Goal: Contribute content

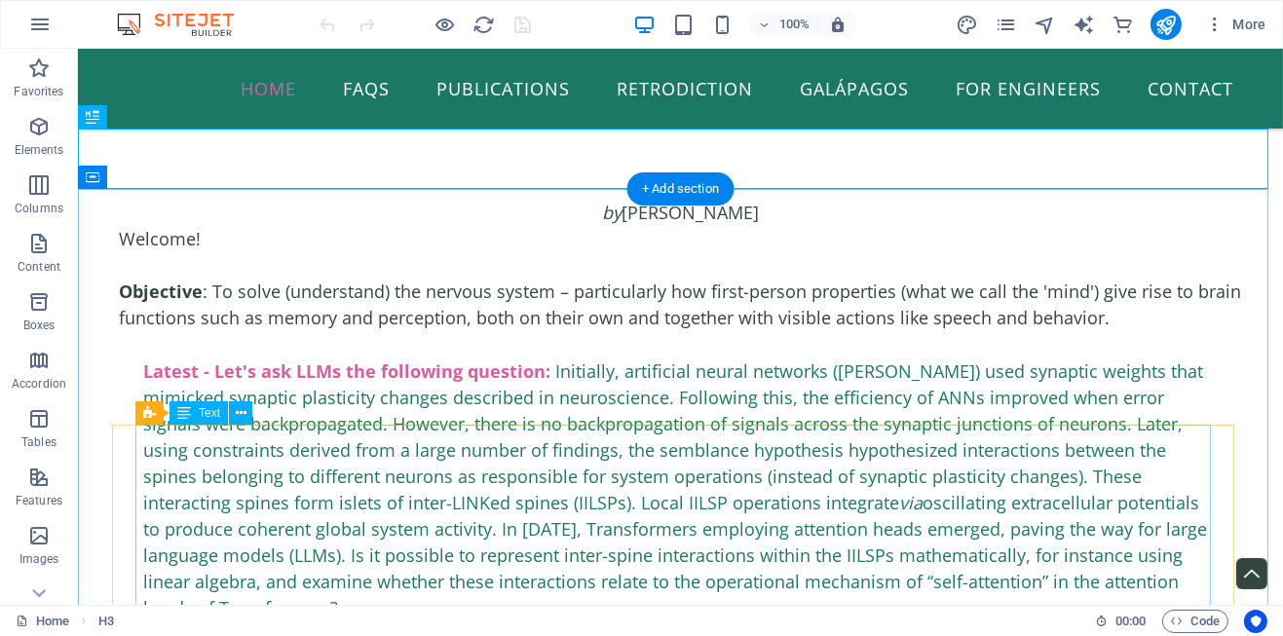
scroll to position [195, 0]
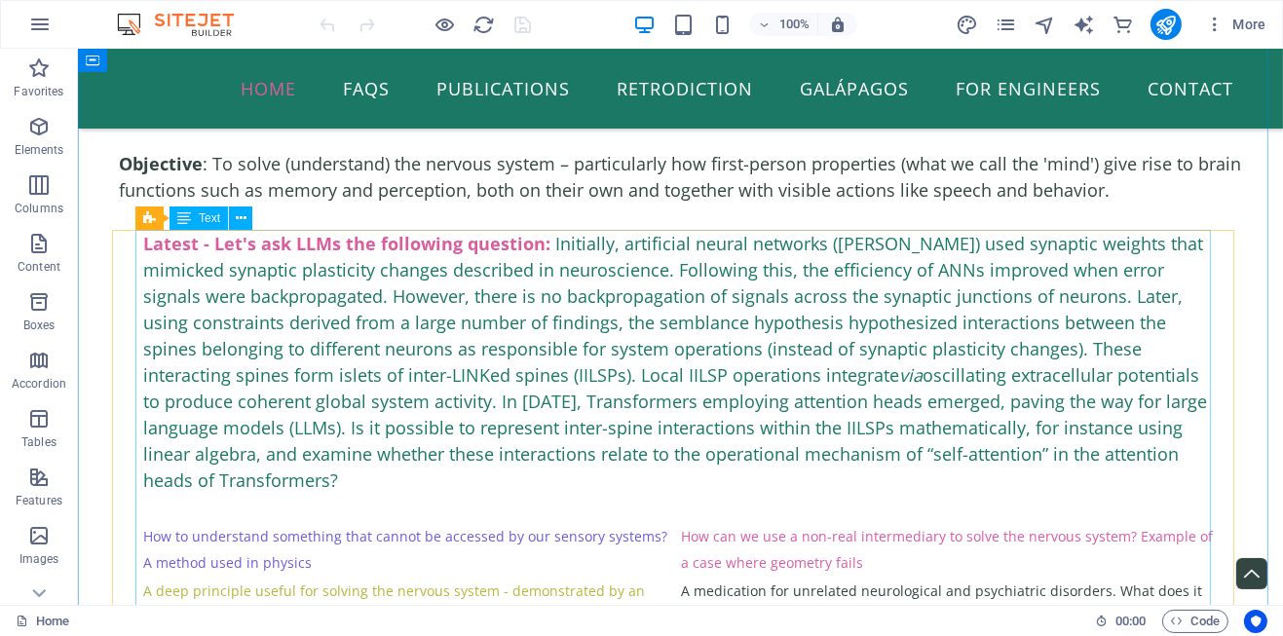
click at [542, 240] on div "Latest - Let's ask LLMs the following question: Initially, artificial neural ne…" at bounding box center [679, 528] width 1075 height 596
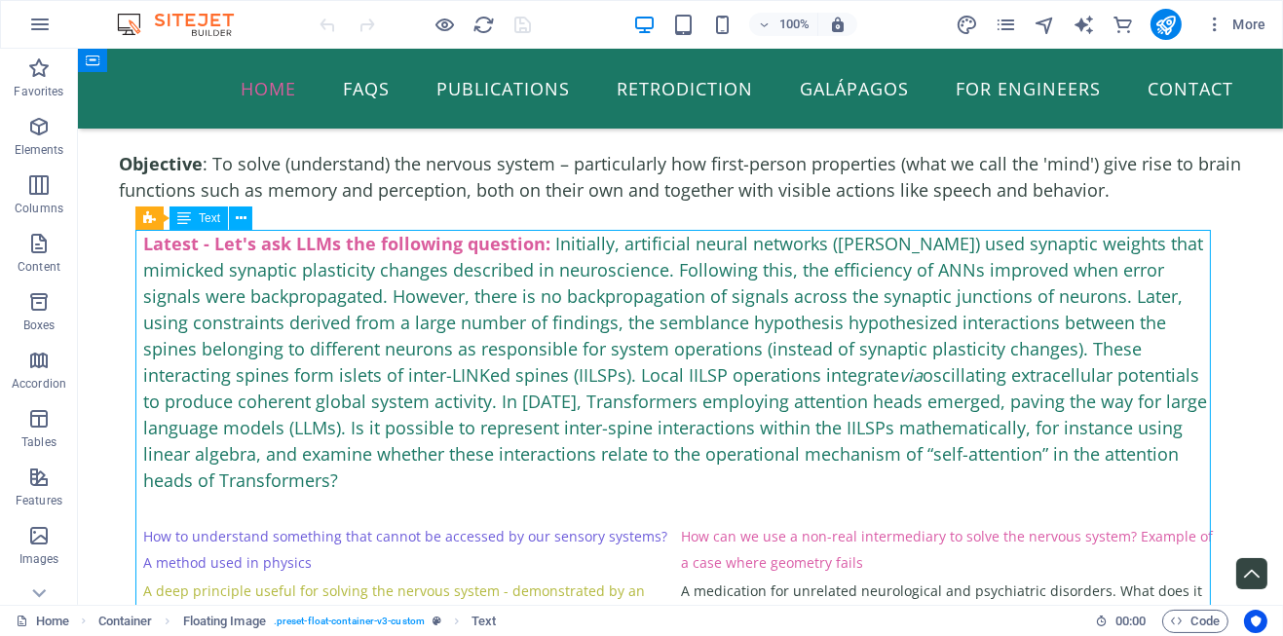
click at [542, 240] on div "Latest - Let's ask LLMs the following question: Initially, artificial neural ne…" at bounding box center [679, 528] width 1075 height 596
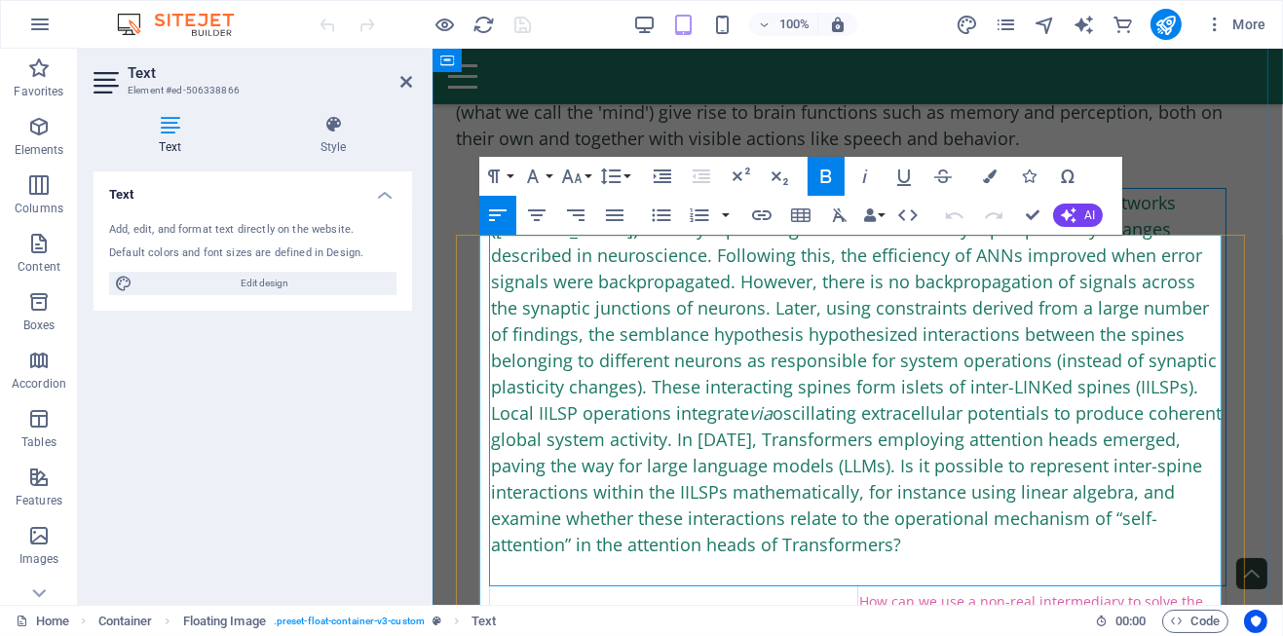
scroll to position [289, 0]
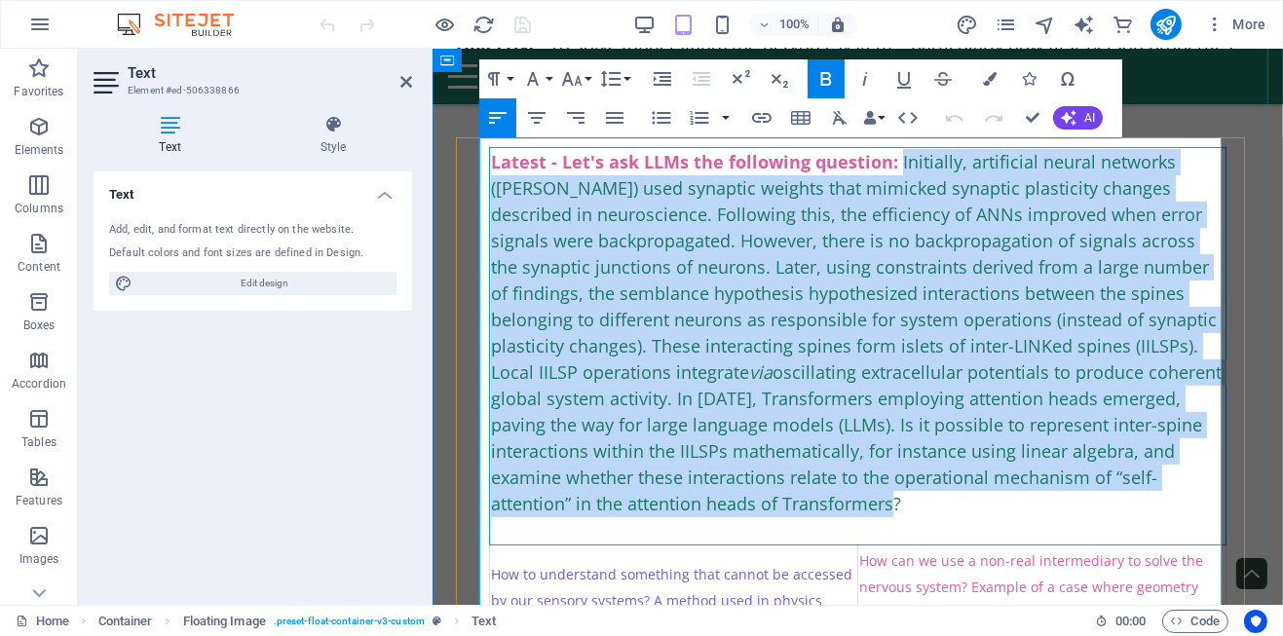
drag, startPoint x: 897, startPoint y: 159, endPoint x: 811, endPoint y: 487, distance: 339.3
click at [813, 492] on div "Latest - Let's ask LLMs the following question: Initially, artificial neural ne…" at bounding box center [857, 333] width 734 height 368
click at [879, 278] on span "Initially, artificial neural networks ([PERSON_NAME]) used synaptic weights tha…" at bounding box center [855, 332] width 731 height 365
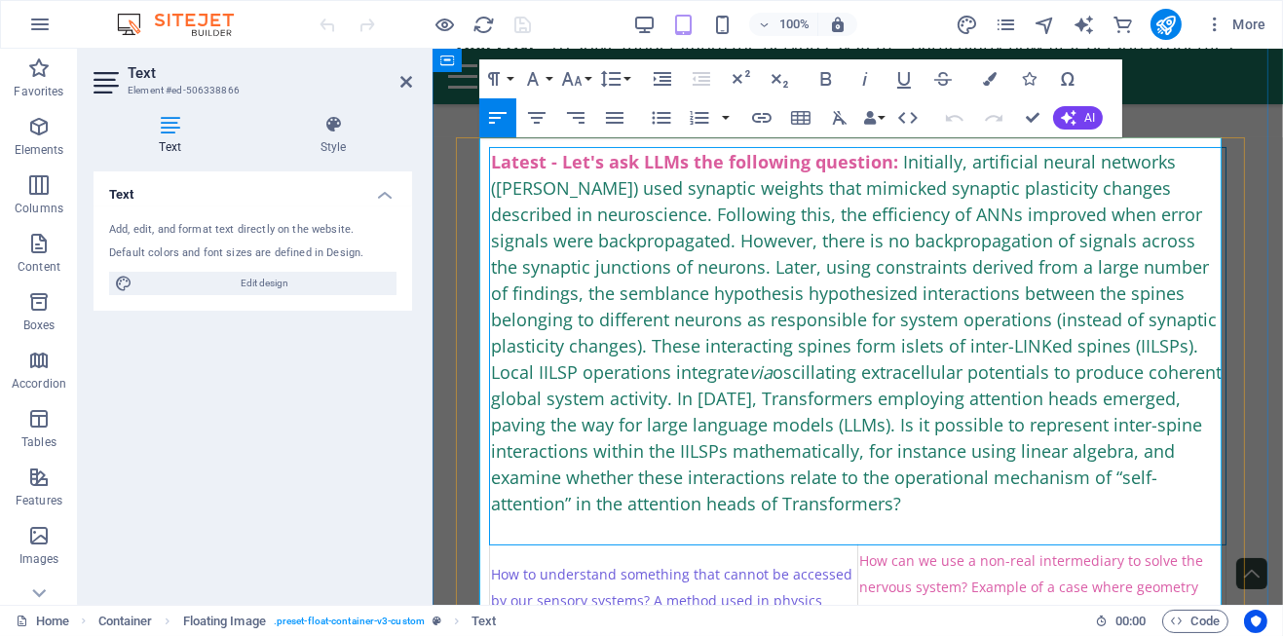
click at [846, 496] on div "Latest - Let's ask LLMs the following question: Initially, artificial neural ne…" at bounding box center [857, 333] width 734 height 368
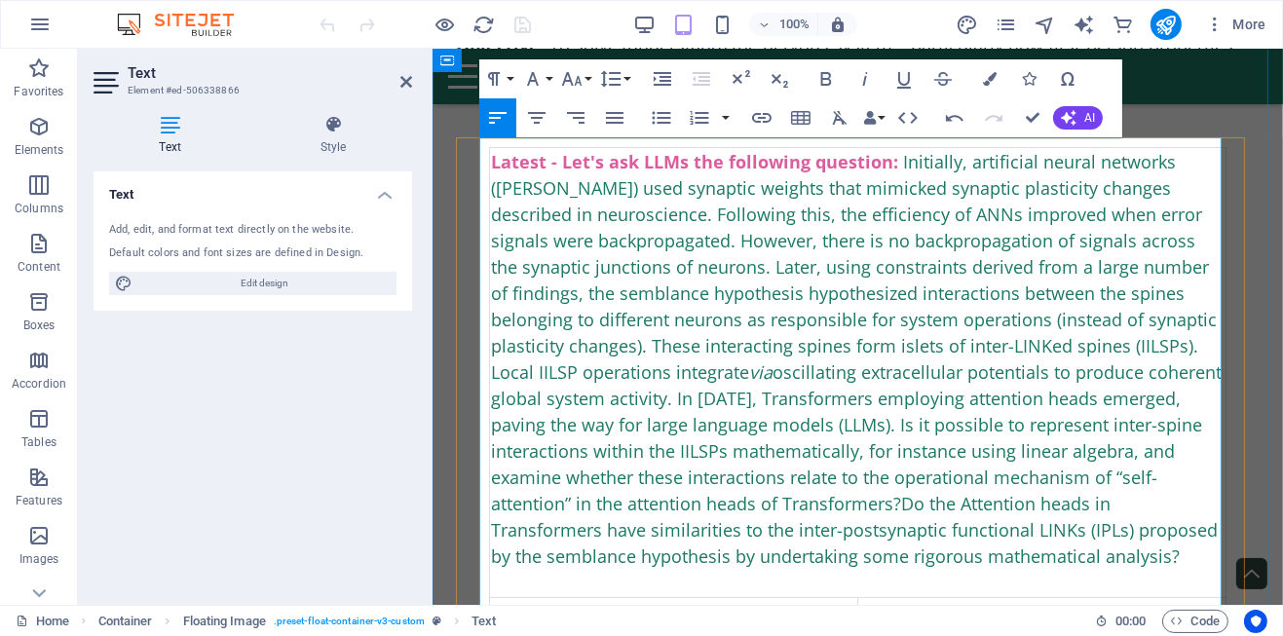
scroll to position [3640, 6]
click at [794, 502] on span "Initially, artificial neural networks ([PERSON_NAME]) used synaptic weights tha…" at bounding box center [855, 359] width 731 height 418
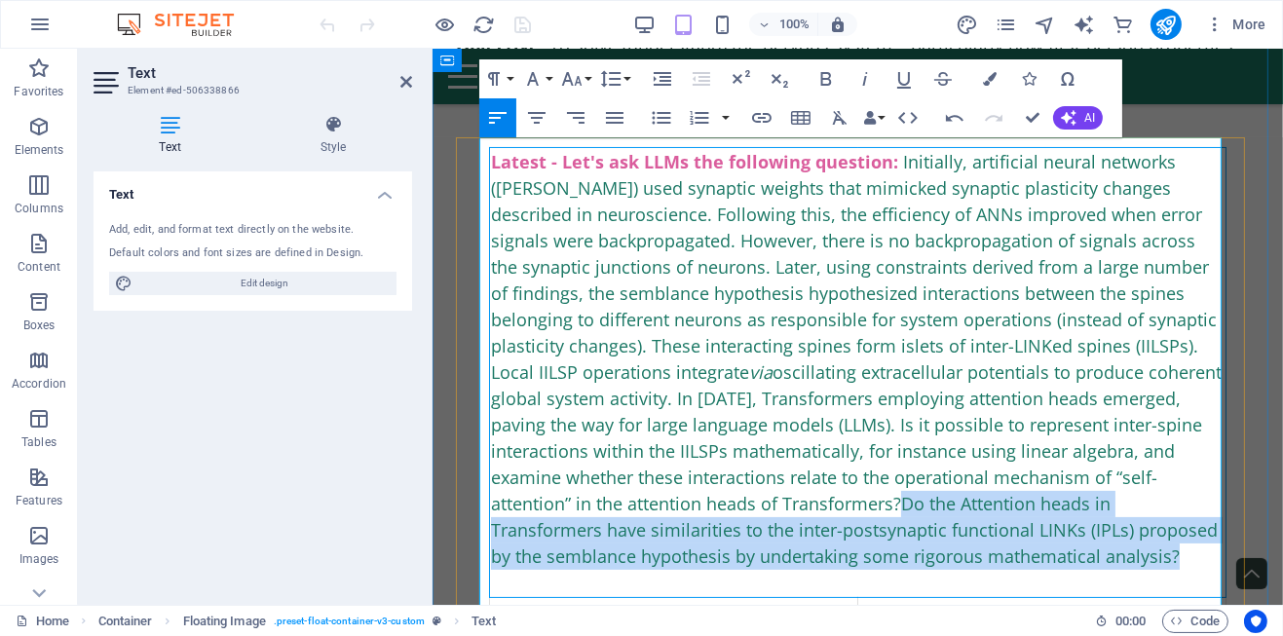
drag, startPoint x: 1028, startPoint y: 555, endPoint x: 804, endPoint y: 510, distance: 228.5
click at [804, 510] on div "Latest - Let's ask LLMs the following question: Initially, artificial neural ne…" at bounding box center [857, 359] width 734 height 421
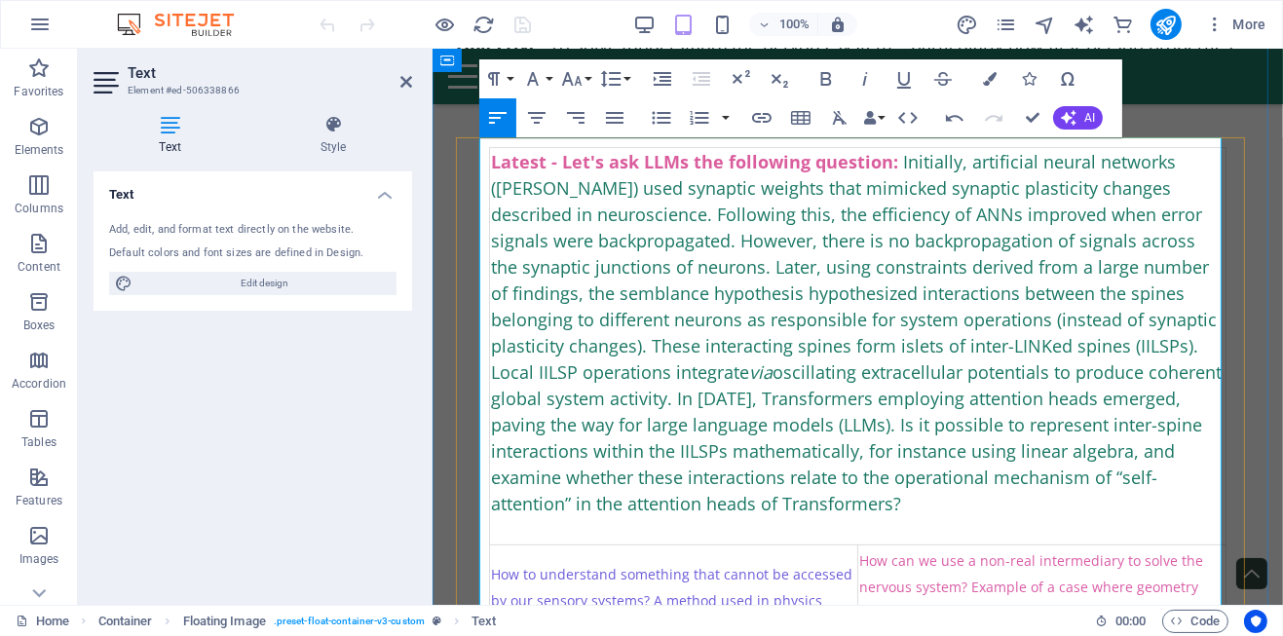
click at [897, 160] on span "Initially, artificial neural networks ([PERSON_NAME]) used synaptic weights tha…" at bounding box center [855, 332] width 731 height 365
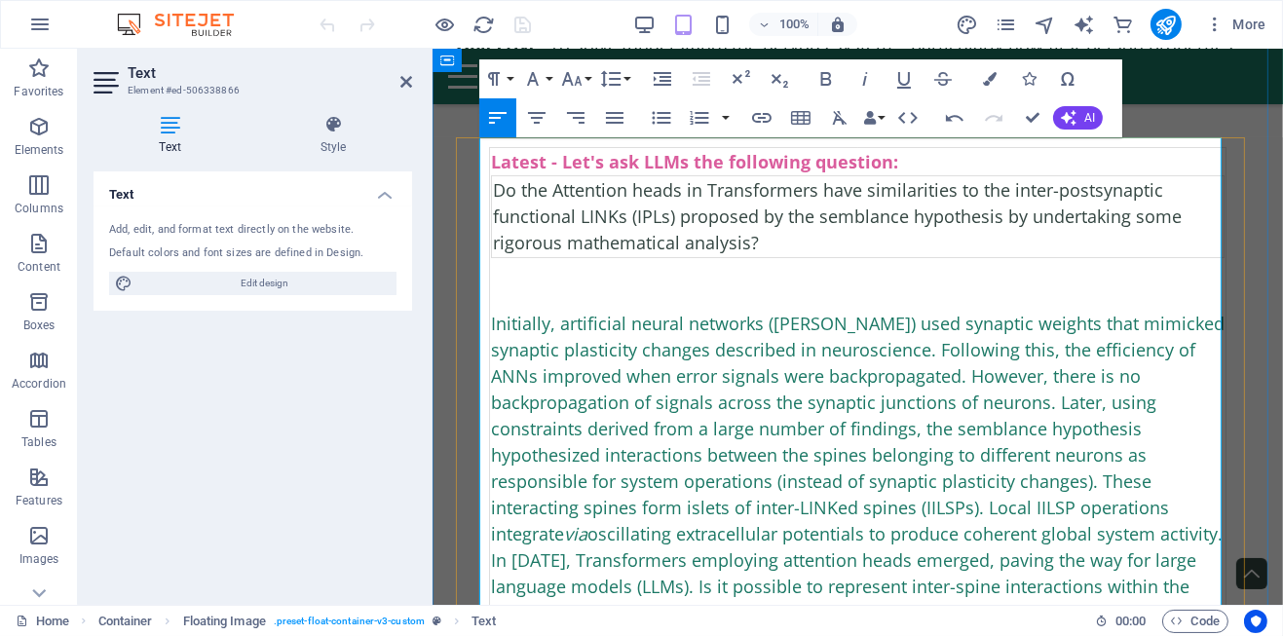
click at [816, 220] on div "Do the Attention heads in Transformers have similarities to the inter-postsynap…" at bounding box center [857, 216] width 730 height 79
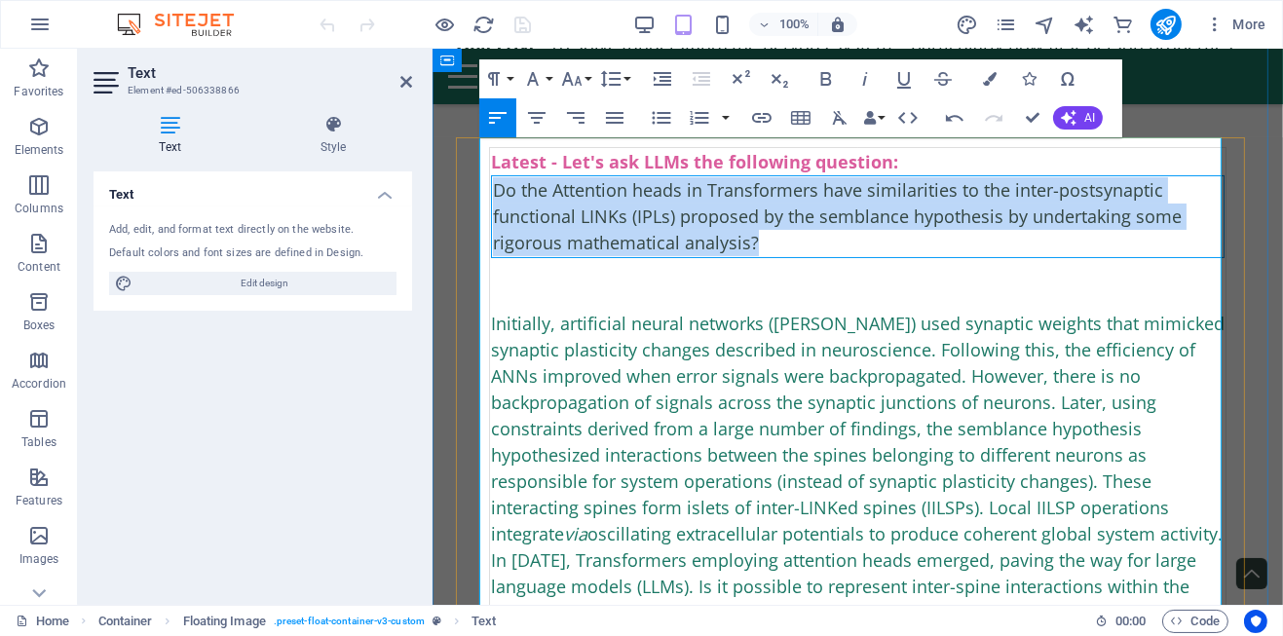
drag, startPoint x: 783, startPoint y: 245, endPoint x: 490, endPoint y: 192, distance: 298.1
click at [491, 192] on td "Do the Attention heads in Transformers have similarities to the inter-postsynap…" at bounding box center [857, 217] width 733 height 82
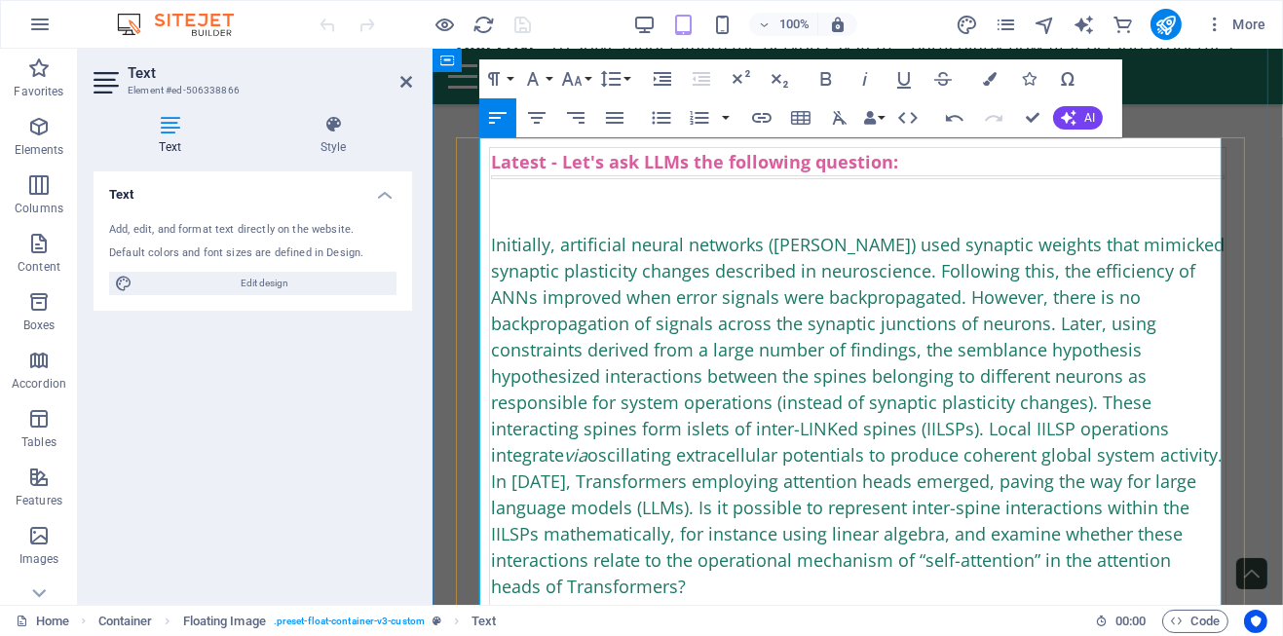
click at [779, 223] on div "Initially, artificial neural networks ([PERSON_NAME]) used synaptic weights tha…" at bounding box center [857, 389] width 734 height 421
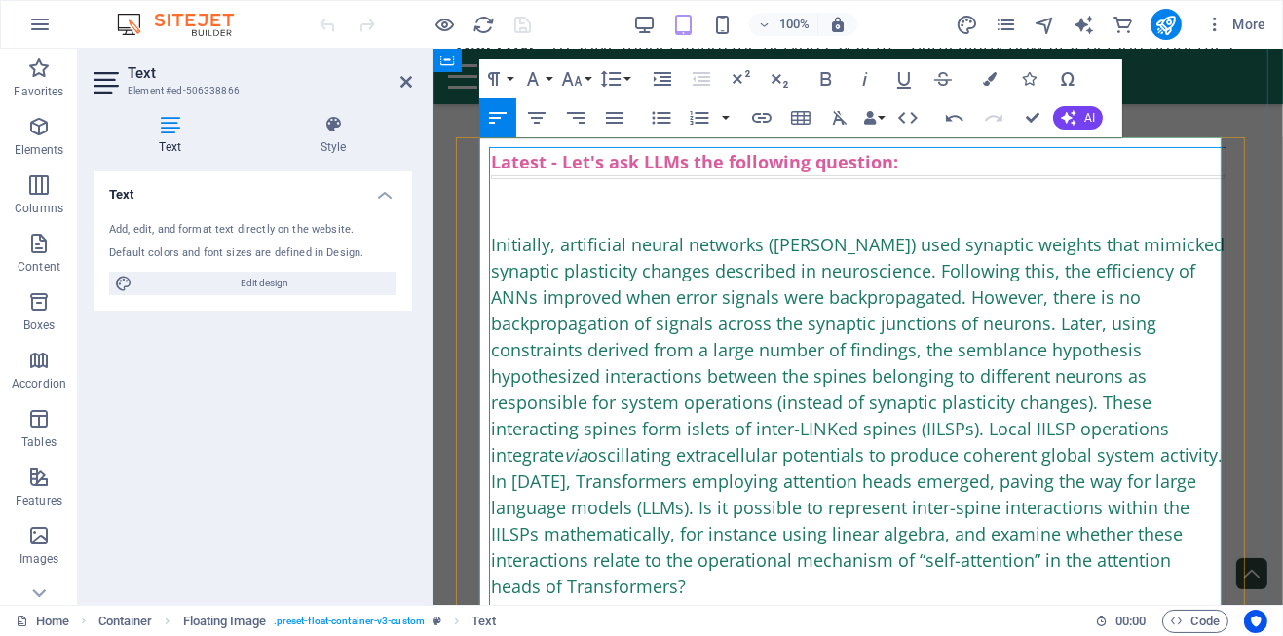
click at [495, 243] on span "Initially, artificial neural networks ([PERSON_NAME]) used synaptic weights tha…" at bounding box center [857, 415] width 734 height 365
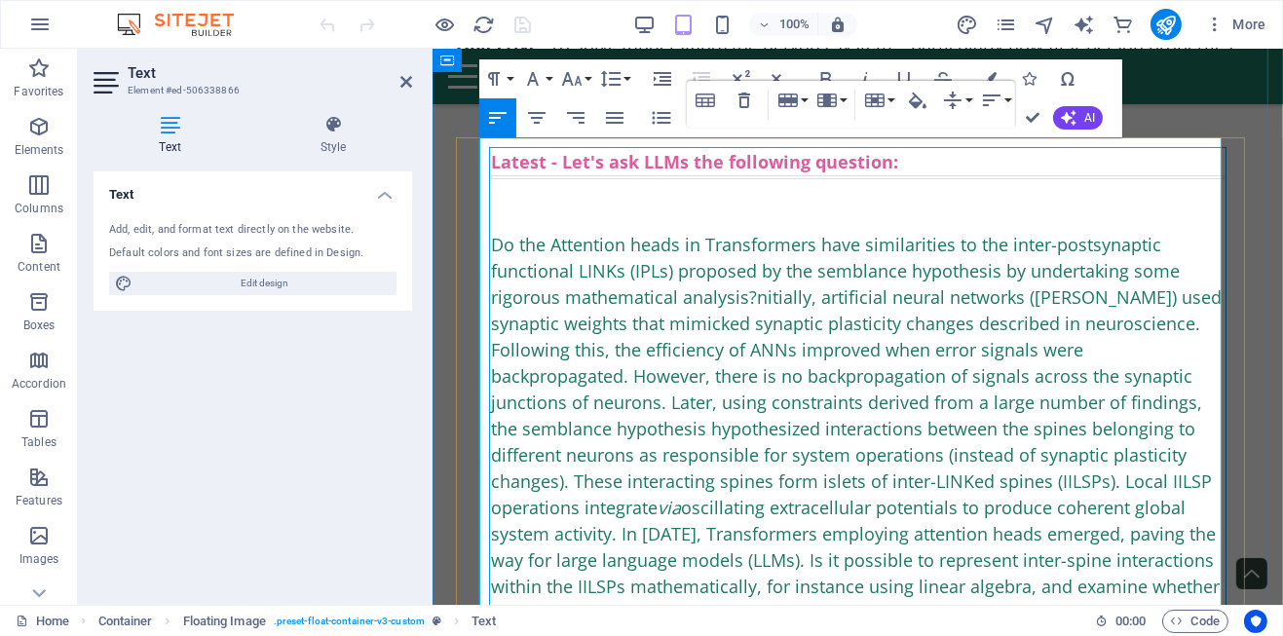
click at [753, 292] on span "Do the Attention heads in Transformers have similarities to the inter-postsynap…" at bounding box center [855, 442] width 731 height 418
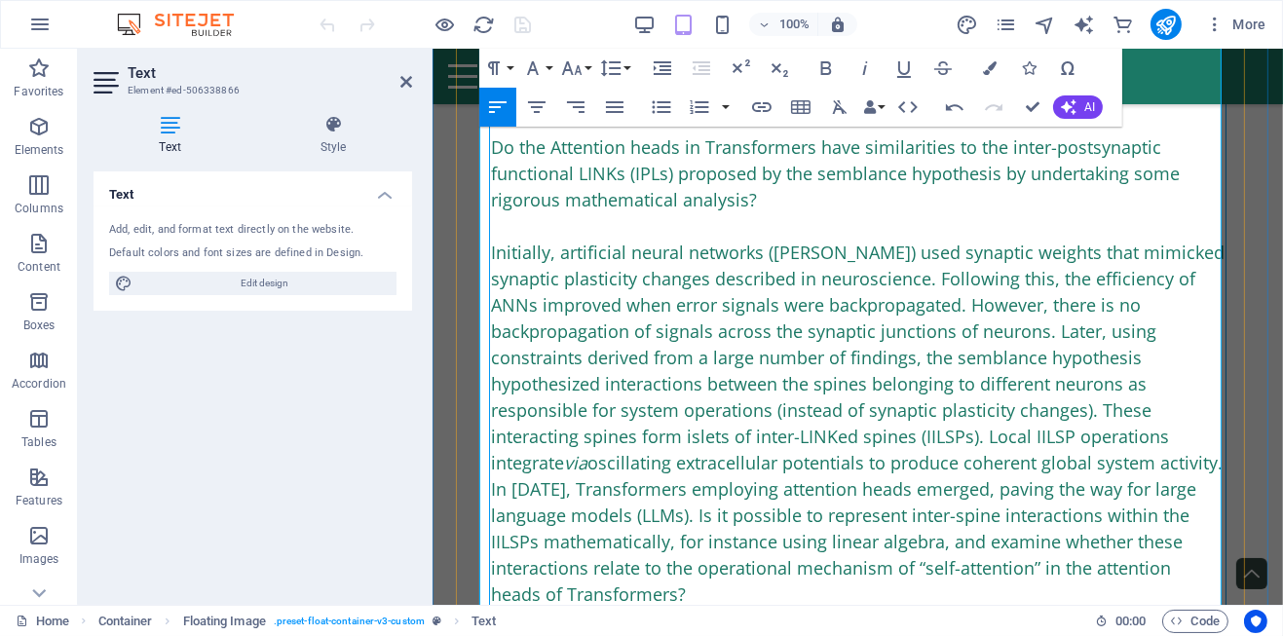
scroll to position [289, 0]
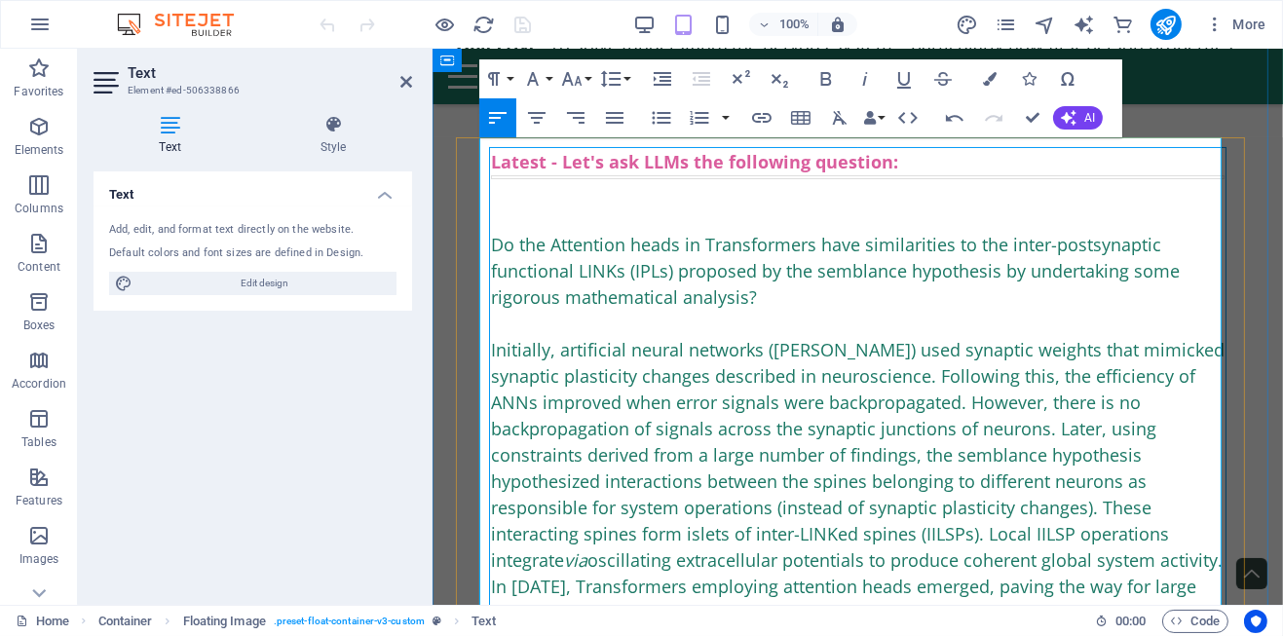
click at [494, 244] on span "Do the Attention heads in Transformers have similarities to the inter-postsynap…" at bounding box center [857, 468] width 734 height 470
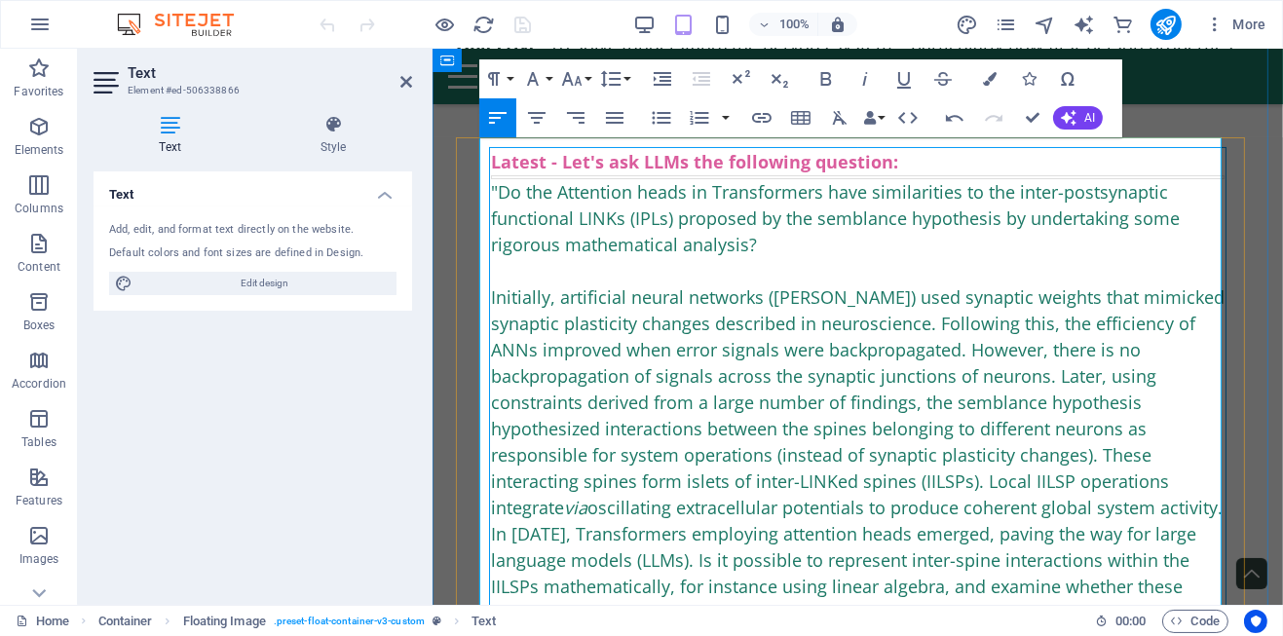
click at [779, 240] on div ""Do the Attention heads in Transformers have similarities to the inter-postsyna…" at bounding box center [857, 415] width 734 height 473
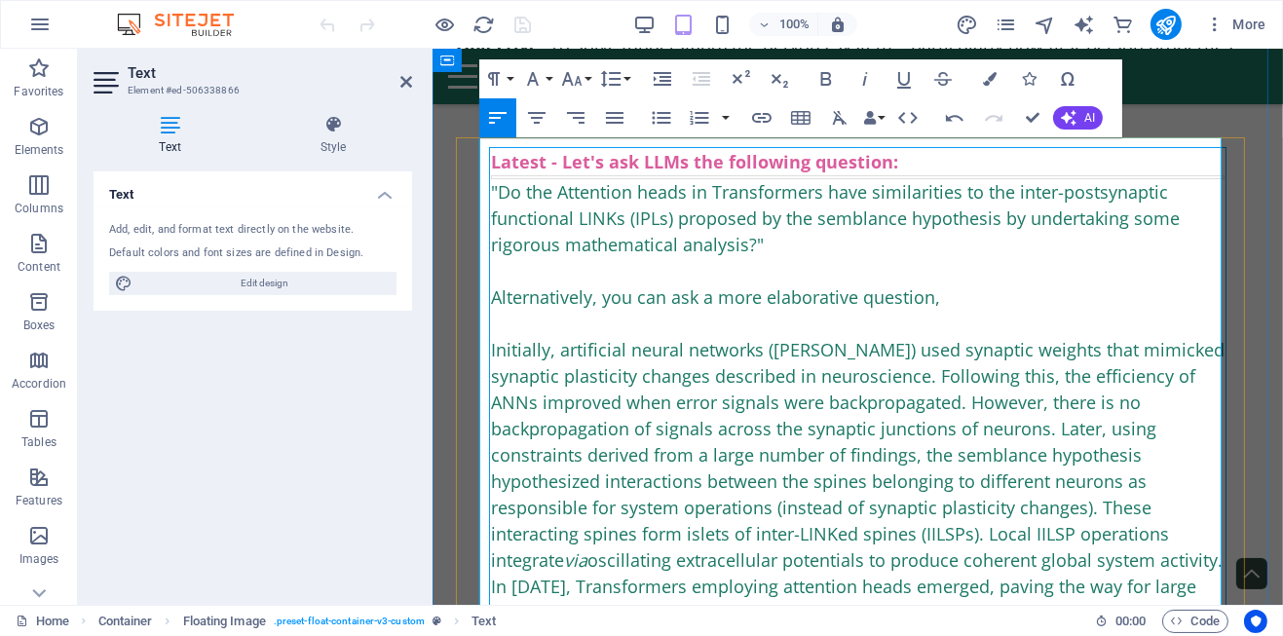
click at [491, 351] on span ""Do the Attention heads in Transformers have similarities to the inter-postsyna…" at bounding box center [857, 441] width 734 height 523
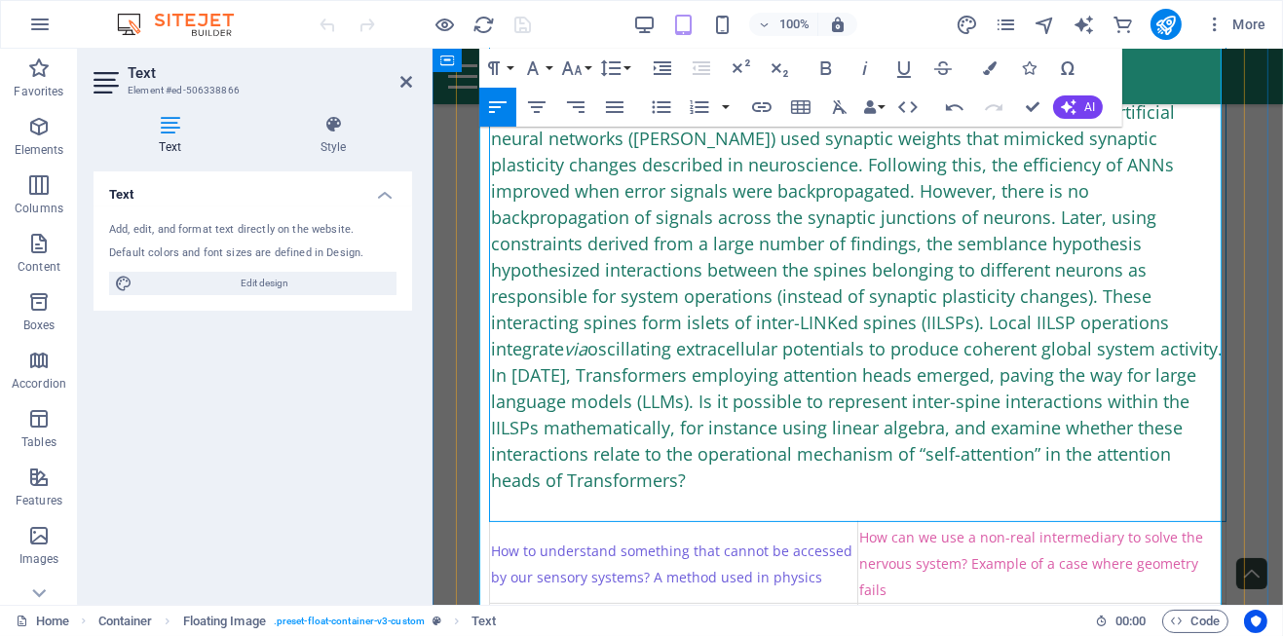
scroll to position [484, 0]
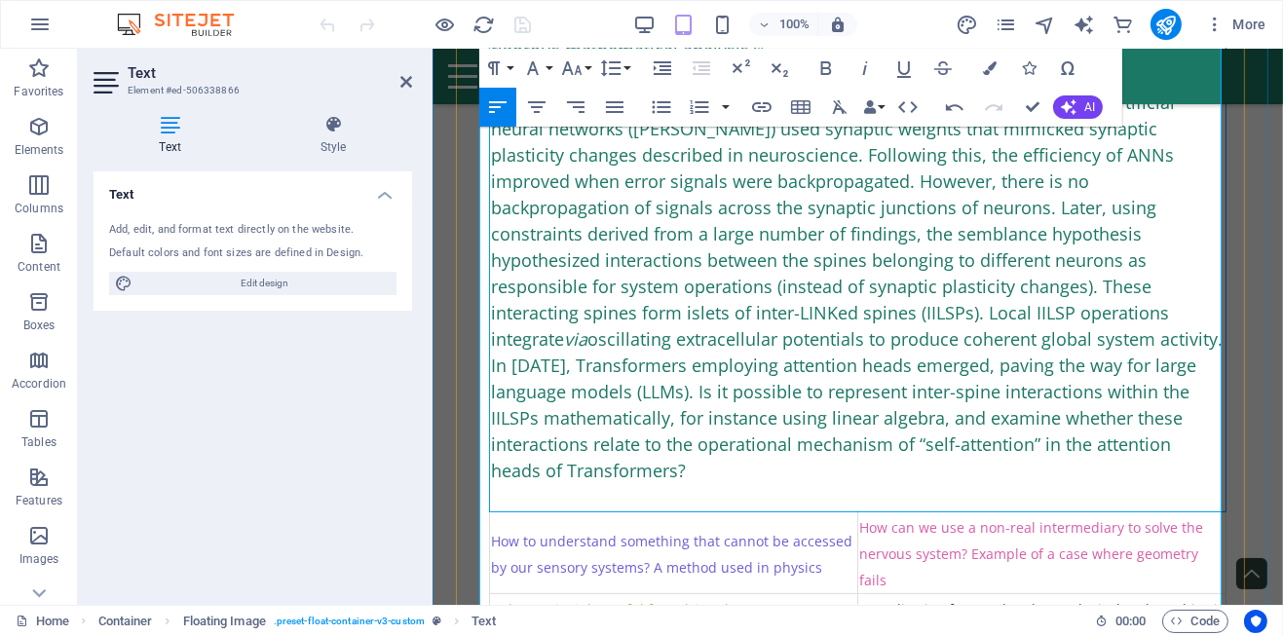
click at [980, 441] on div ""Do the Attention heads in Transformers have similarities to the inter-postsyna…" at bounding box center [857, 234] width 734 height 500
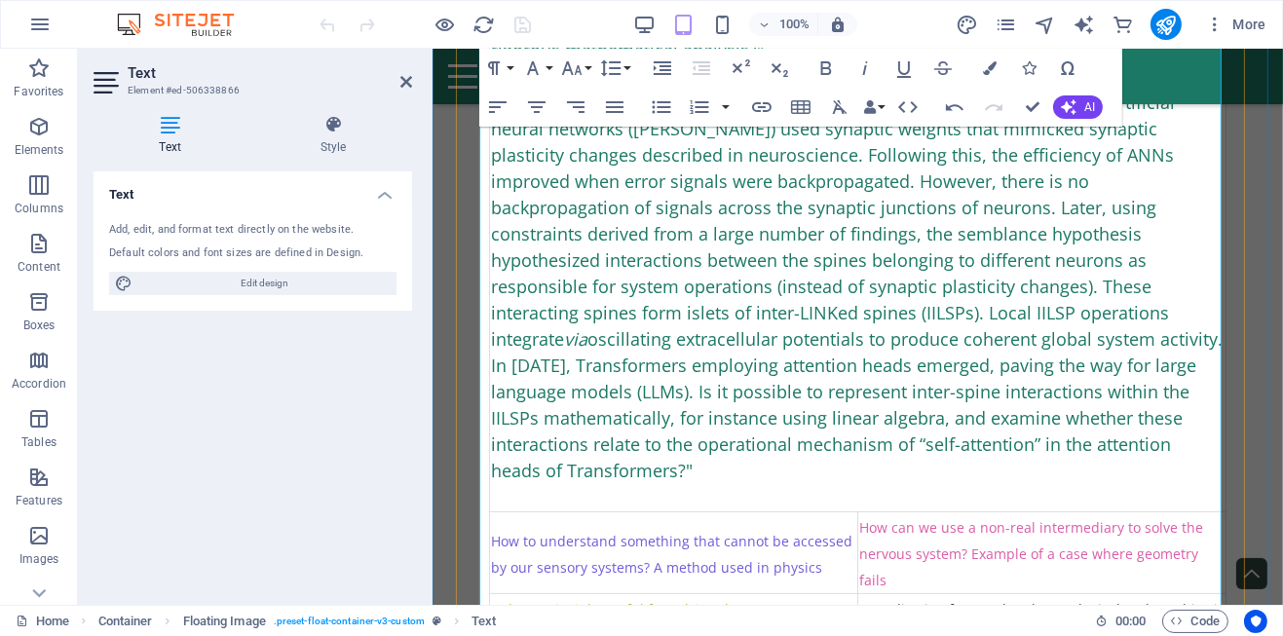
click at [922, 484] on p at bounding box center [857, 497] width 734 height 26
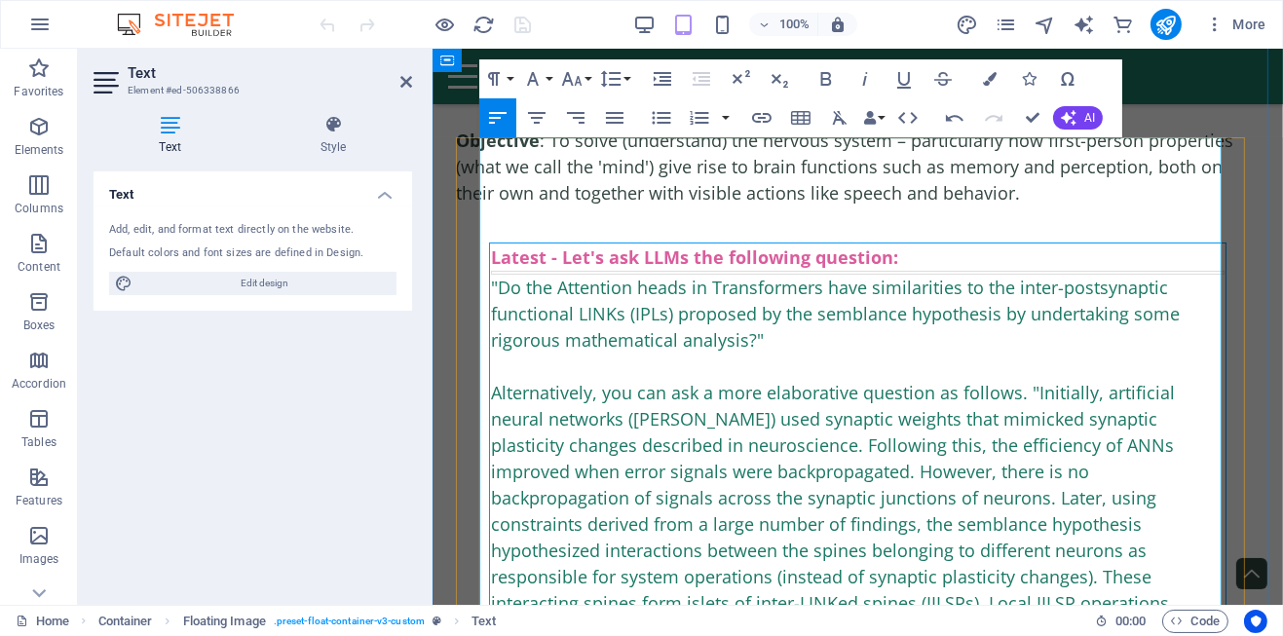
scroll to position [192, 0]
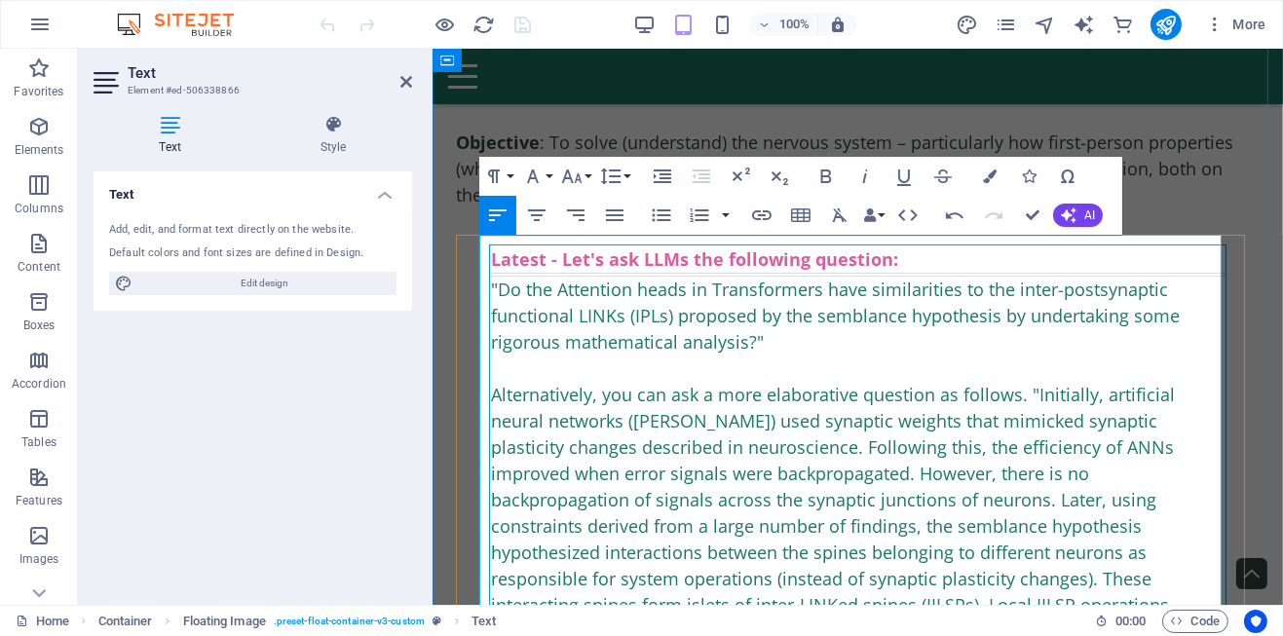
click at [1026, 390] on span ""Do the Attention heads in Transformers have similarities to the inter-postsyna…" at bounding box center [856, 526] width 732 height 497
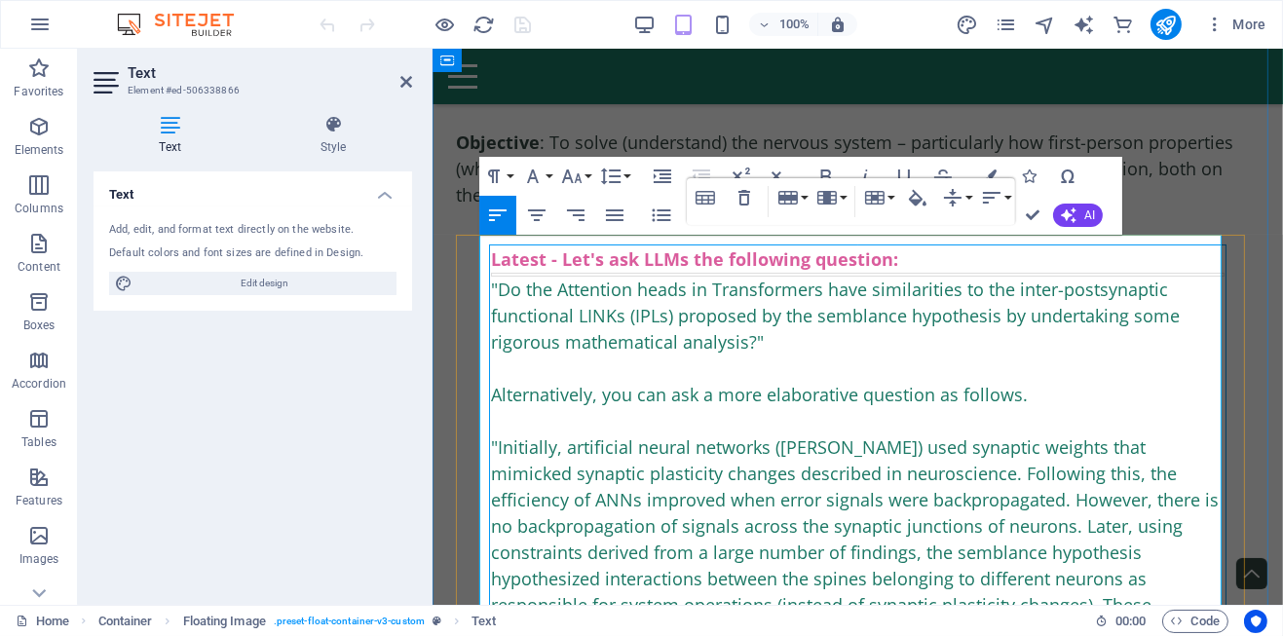
click at [1069, 393] on div ""Do the Attention heads in Transformers have similarities to the inter-postsyna…" at bounding box center [857, 540] width 734 height 526
click at [490, 439] on span ""Do the Attention heads in Transformers have similarities to the inter-postsyna…" at bounding box center [856, 539] width 732 height 523
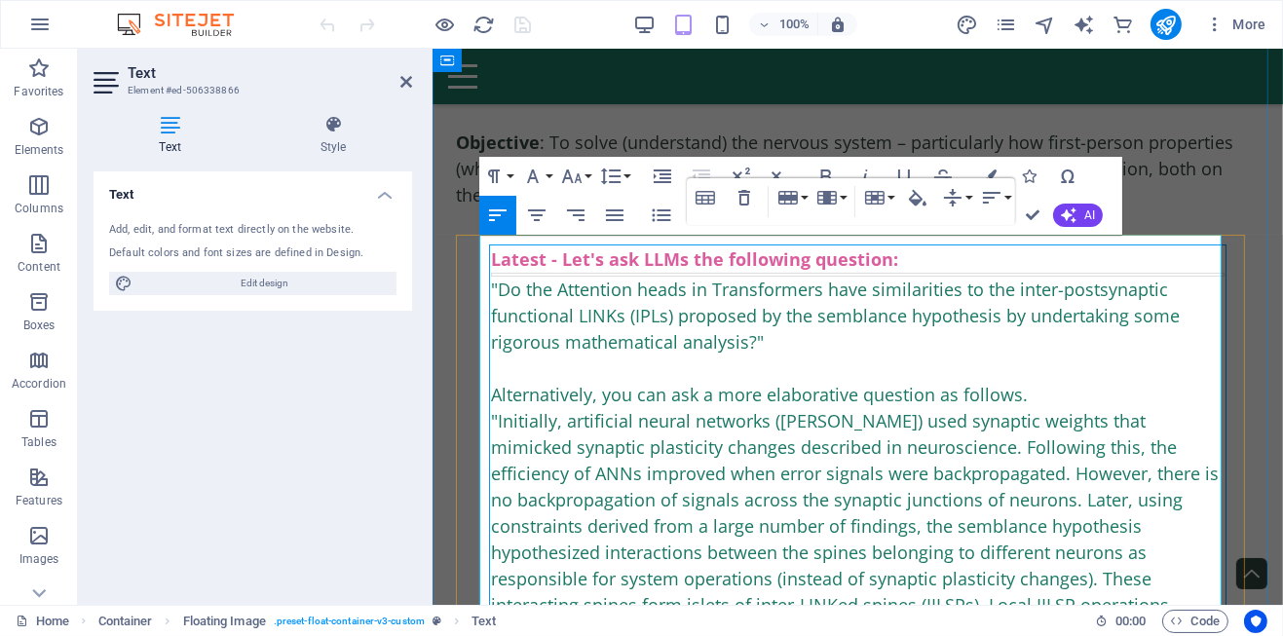
click at [662, 441] on span ""Do the Attention heads in Transformers have similarities to the inter-postsyna…" at bounding box center [856, 526] width 732 height 497
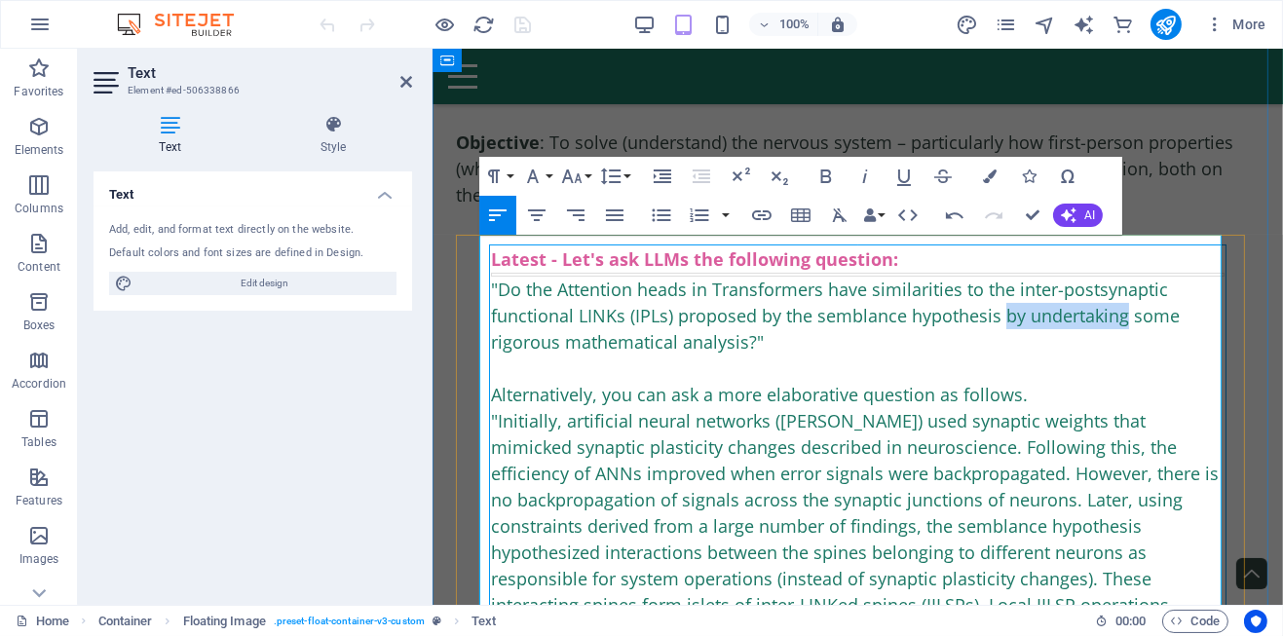
drag, startPoint x: 998, startPoint y: 318, endPoint x: 1123, endPoint y: 323, distance: 124.8
click at [1123, 323] on span ""Do the Attention heads in Transformers have similarities to the inter-postsyna…" at bounding box center [856, 526] width 732 height 497
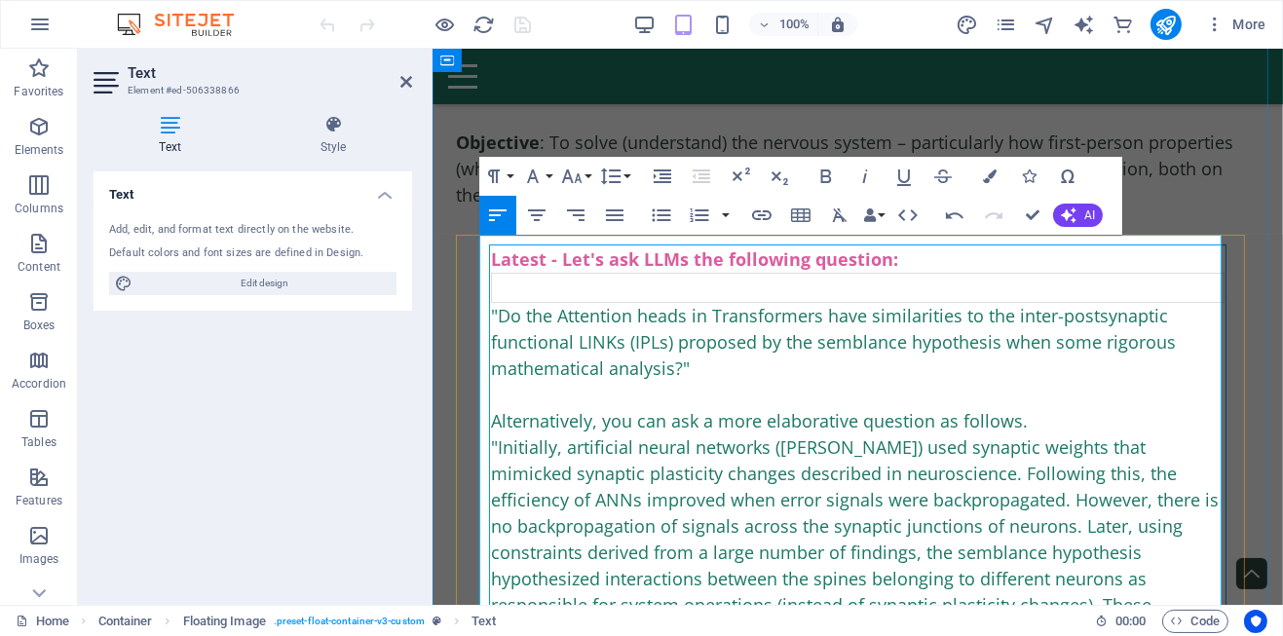
click at [1096, 341] on span ""Do the Attention heads in Transformers have similarities to the inter-postsyna…" at bounding box center [856, 552] width 732 height 497
click at [679, 361] on span ""Do the Attention heads in Transformers have similarities to the inter-postsyna…" at bounding box center [856, 552] width 732 height 497
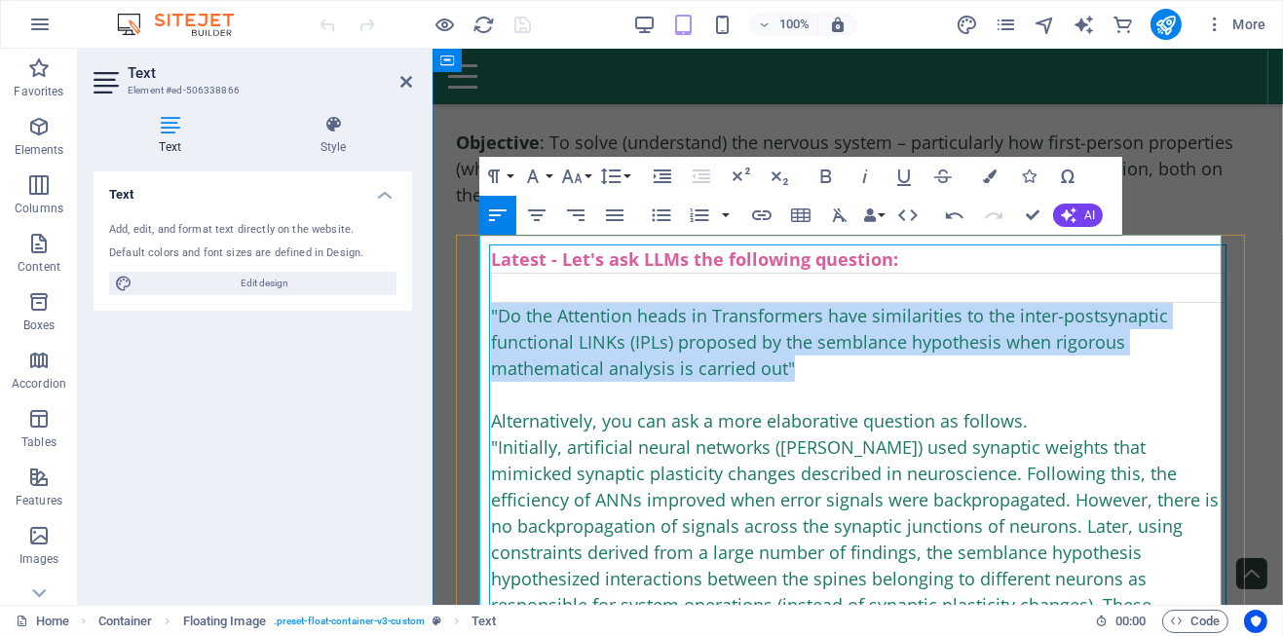
drag, startPoint x: 491, startPoint y: 313, endPoint x: 726, endPoint y: 348, distance: 237.4
click at [833, 373] on div ""Do the Attention heads in Transformers have similarities to the inter-postsyna…" at bounding box center [857, 553] width 734 height 500
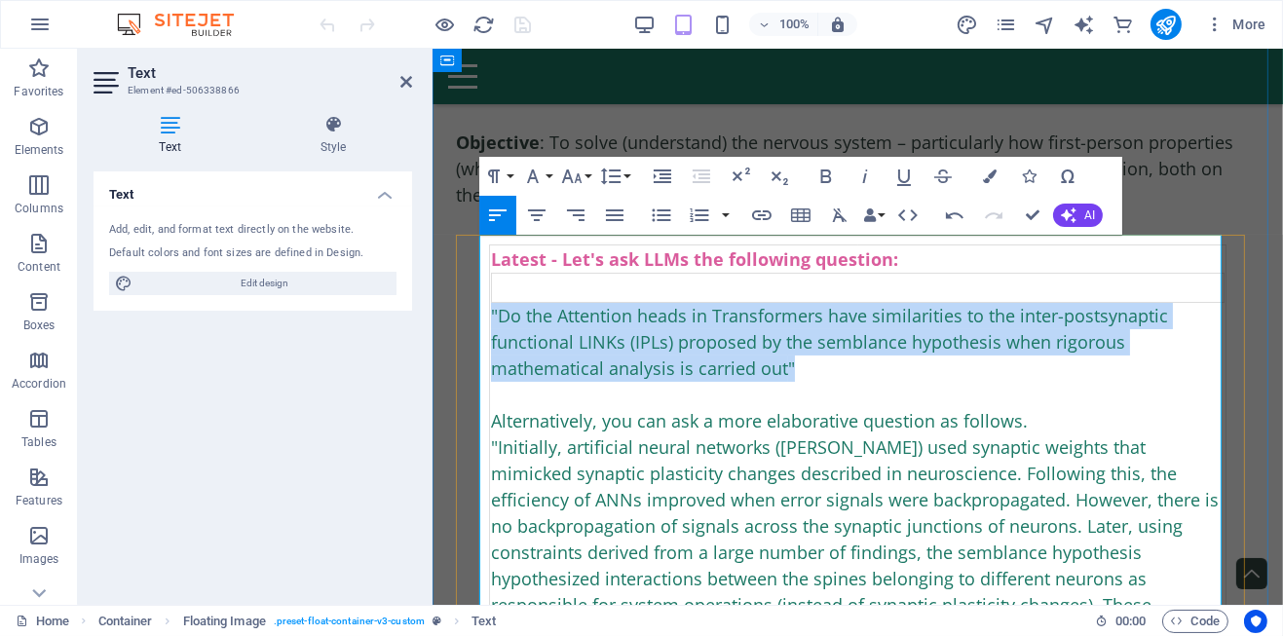
copy span ""Do the Attention heads in Transformers have similarities to the inter-postsyna…"
click at [1177, 346] on div ""Do the Attention heads in Transformers have similarities to the inter-postsyna…" at bounding box center [857, 553] width 734 height 500
click at [1084, 374] on div ""Do the Attention heads in Transformers have similarities to the inter-postsyna…" at bounding box center [857, 553] width 734 height 500
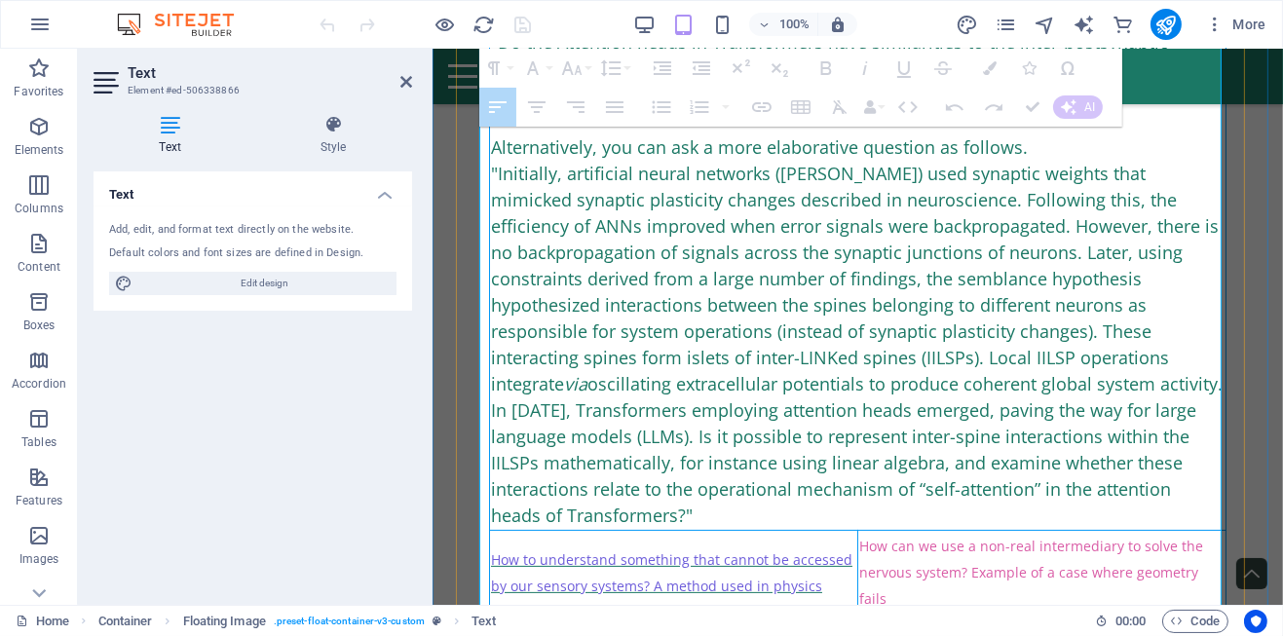
scroll to position [499, 0]
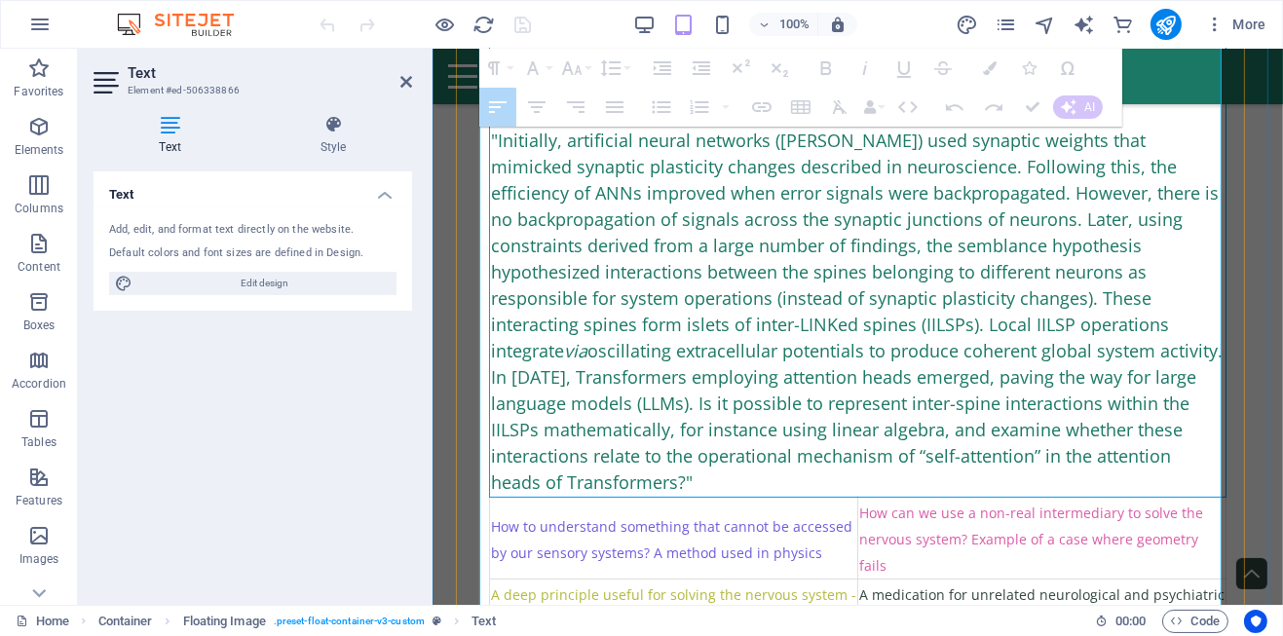
drag, startPoint x: 492, startPoint y: 227, endPoint x: 779, endPoint y: 451, distance: 364.4
click at [779, 451] on span ""Do the Attention heads in Transformers have similarities to the inter-postsyna…" at bounding box center [856, 245] width 732 height 497
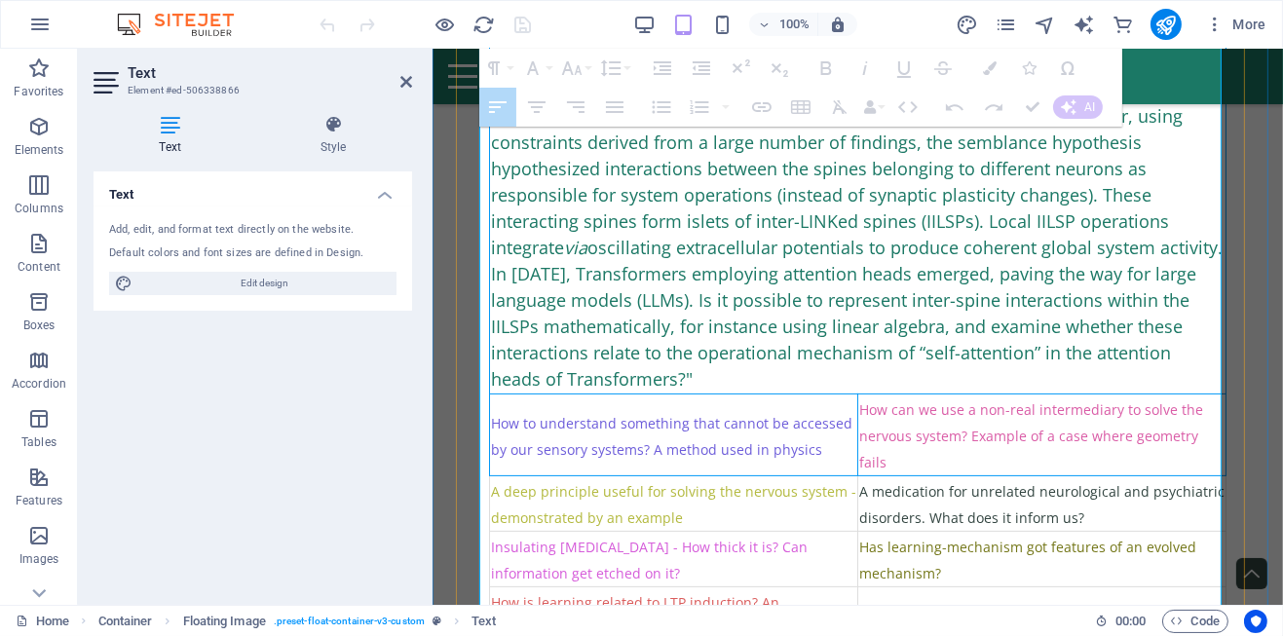
scroll to position [694, 0]
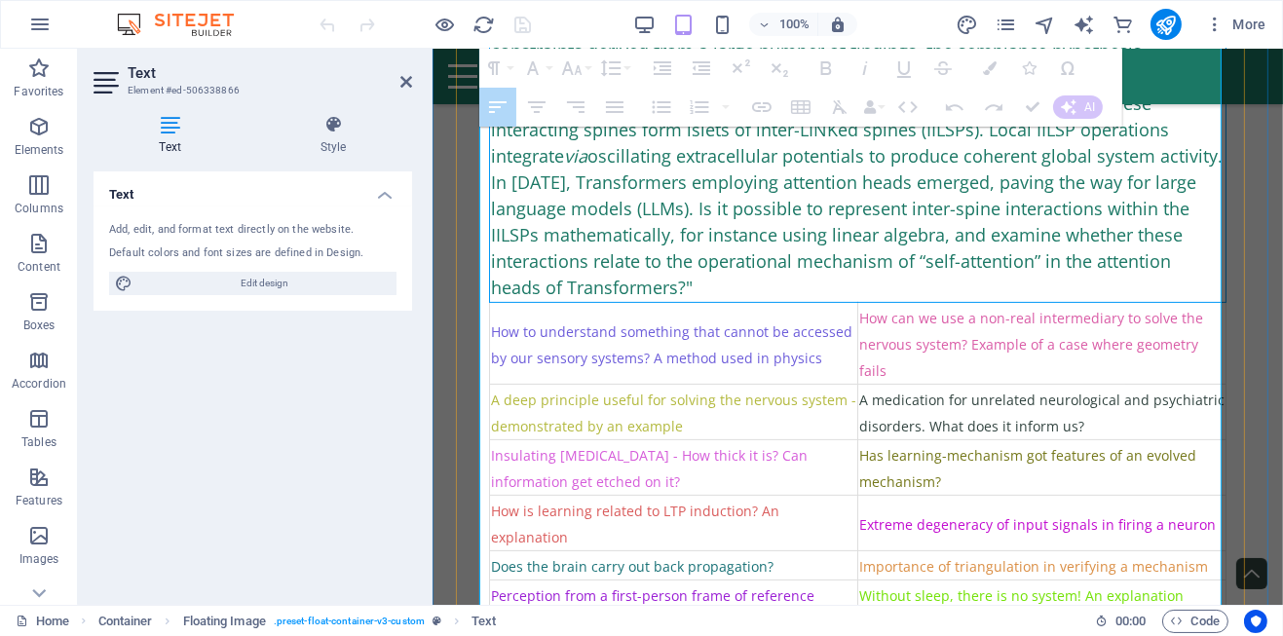
drag, startPoint x: 491, startPoint y: 211, endPoint x: 699, endPoint y: 295, distance: 224.7
click at [708, 295] on div ""Do the Attention heads in Transformers have similarities to the inter-postsyna…" at bounding box center [857, 51] width 734 height 500
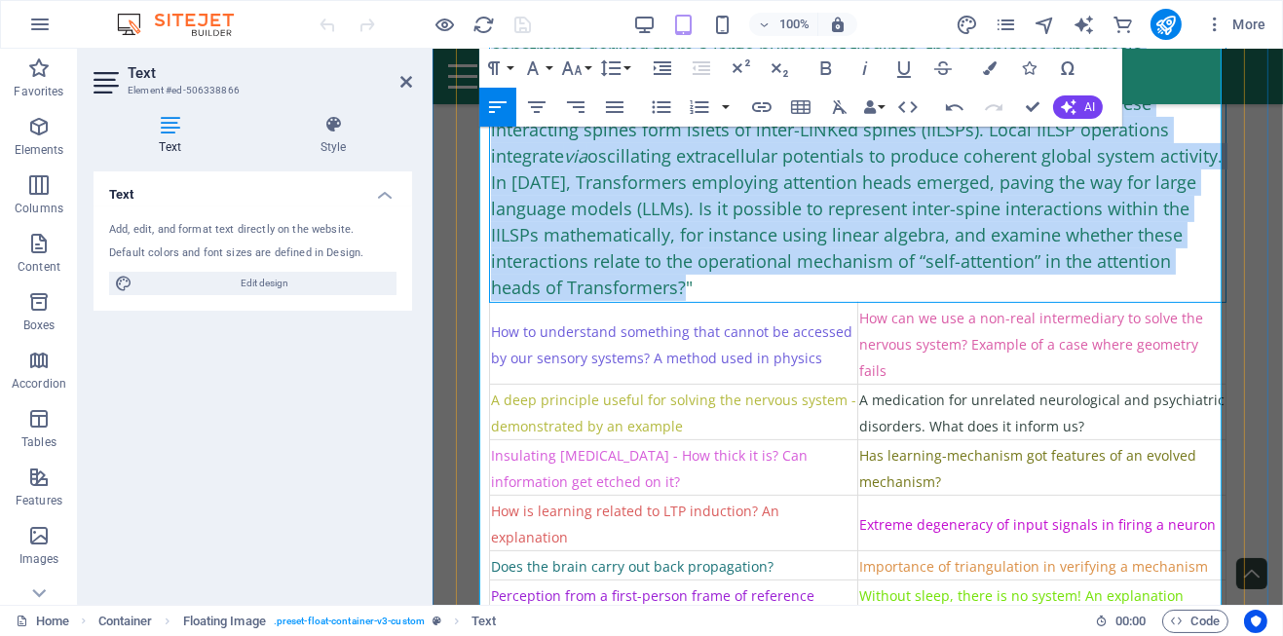
scroll to position [401, 0]
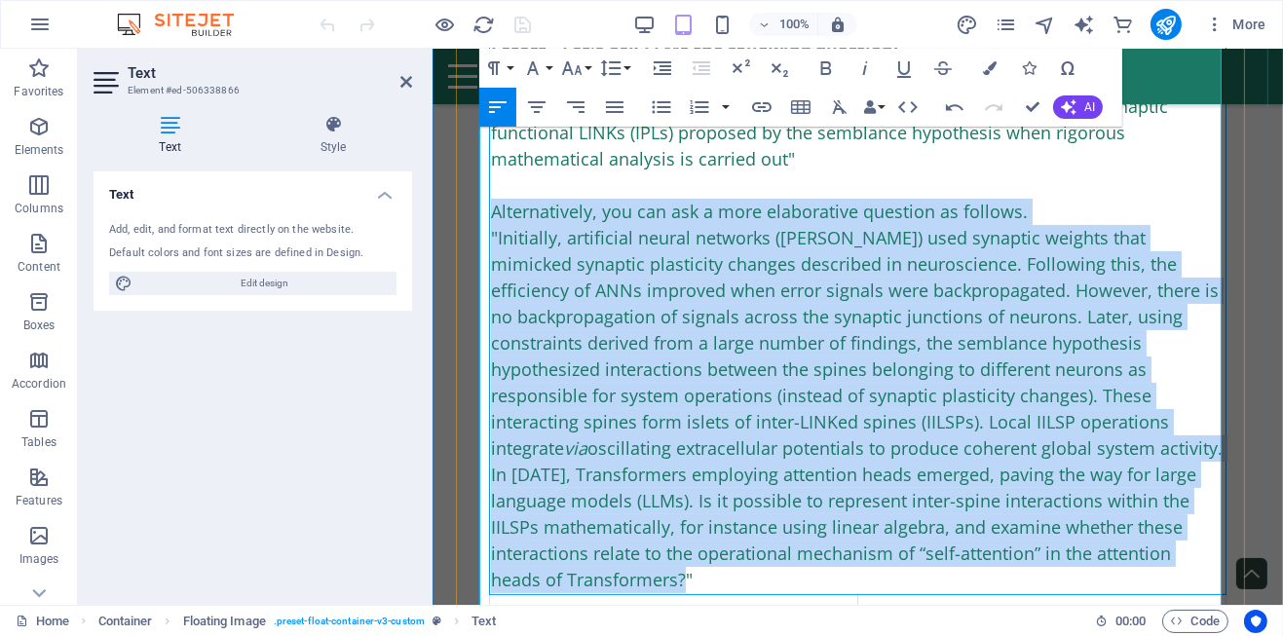
drag, startPoint x: 706, startPoint y: 289, endPoint x: 490, endPoint y: 205, distance: 232.3
click at [490, 205] on div ""Do the Attention heads in Transformers have similarities to the inter-postsyna…" at bounding box center [857, 344] width 734 height 500
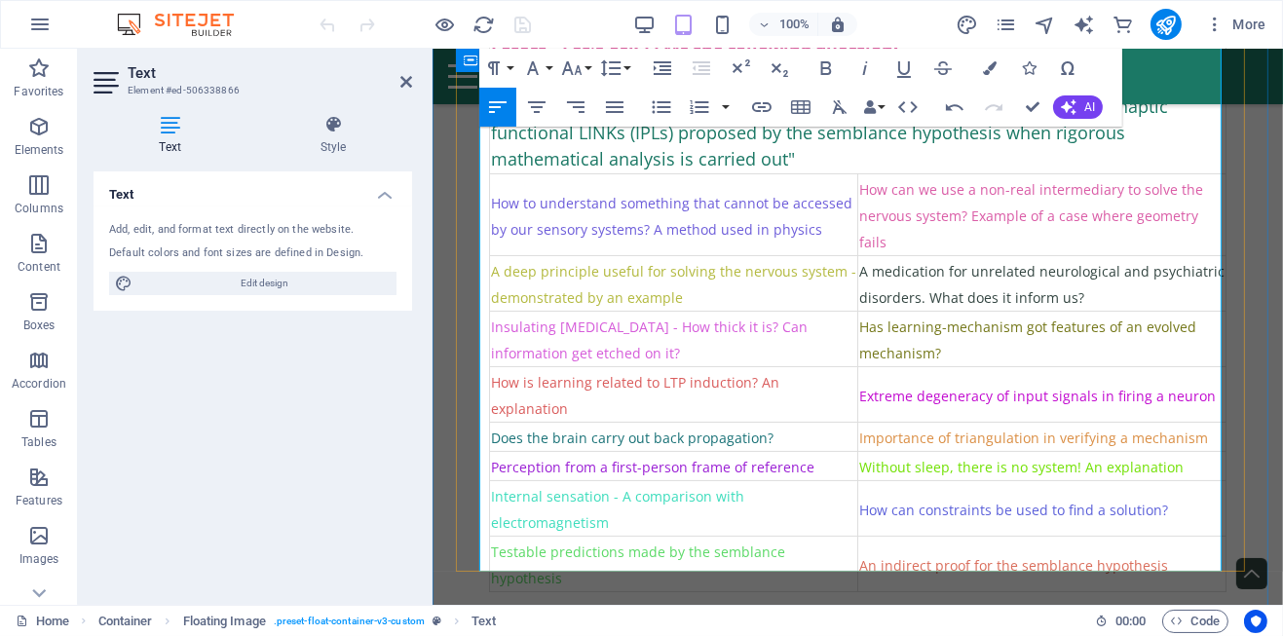
click at [1225, 334] on div "Latest - Let's ask LLMs the following question: "Do the Attention heads in Tran…" at bounding box center [857, 326] width 804 height 603
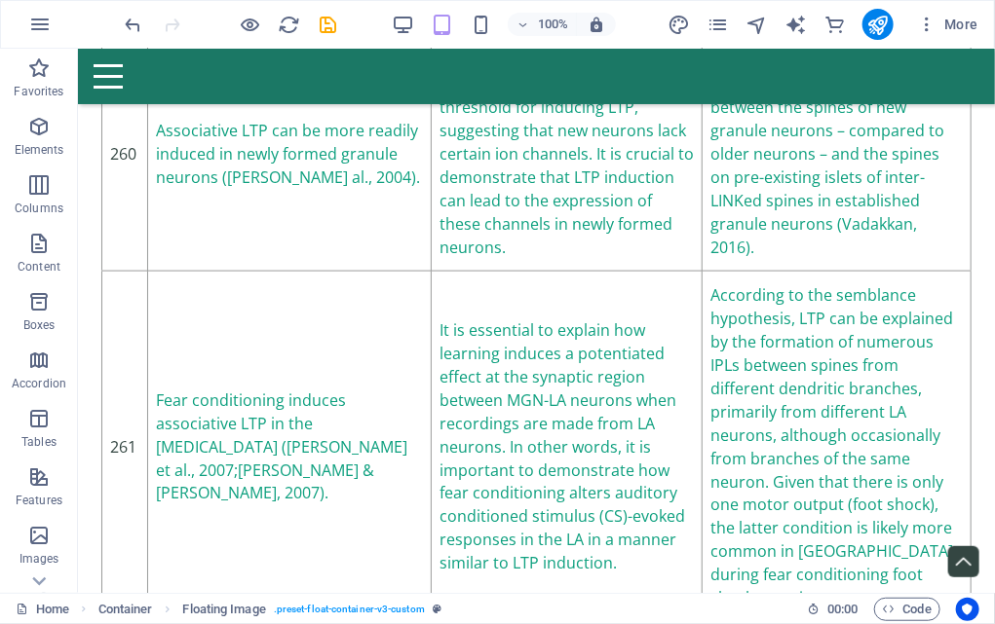
scroll to position [108233, 0]
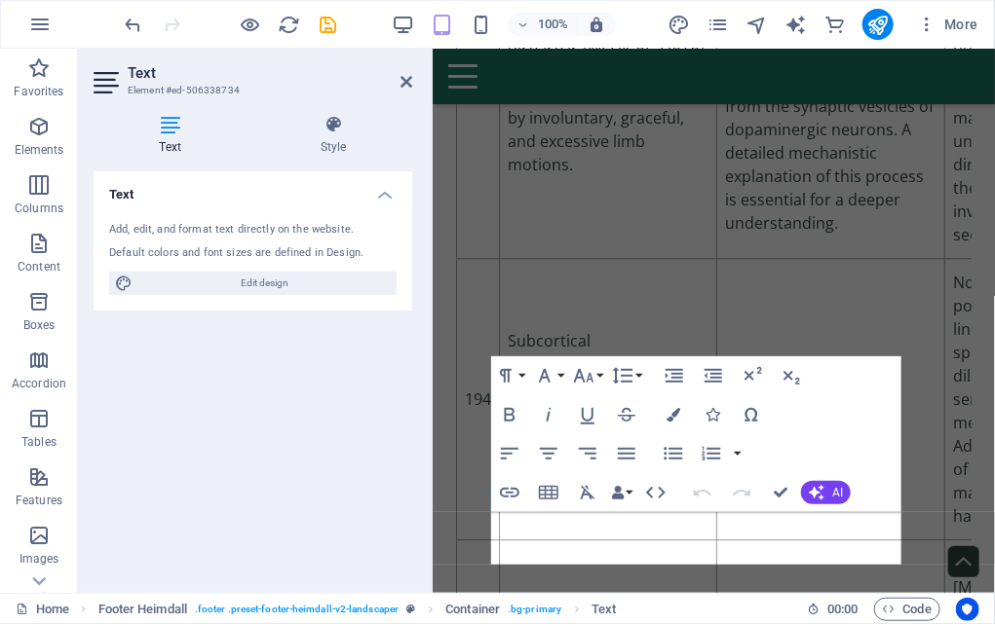
scroll to position [135374, 0]
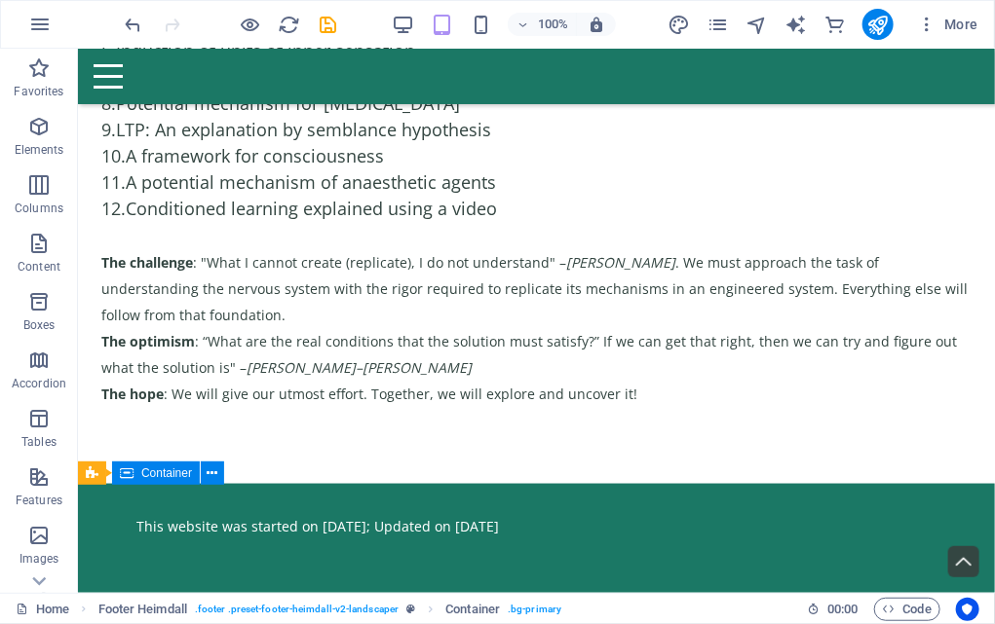
scroll to position [108233, 0]
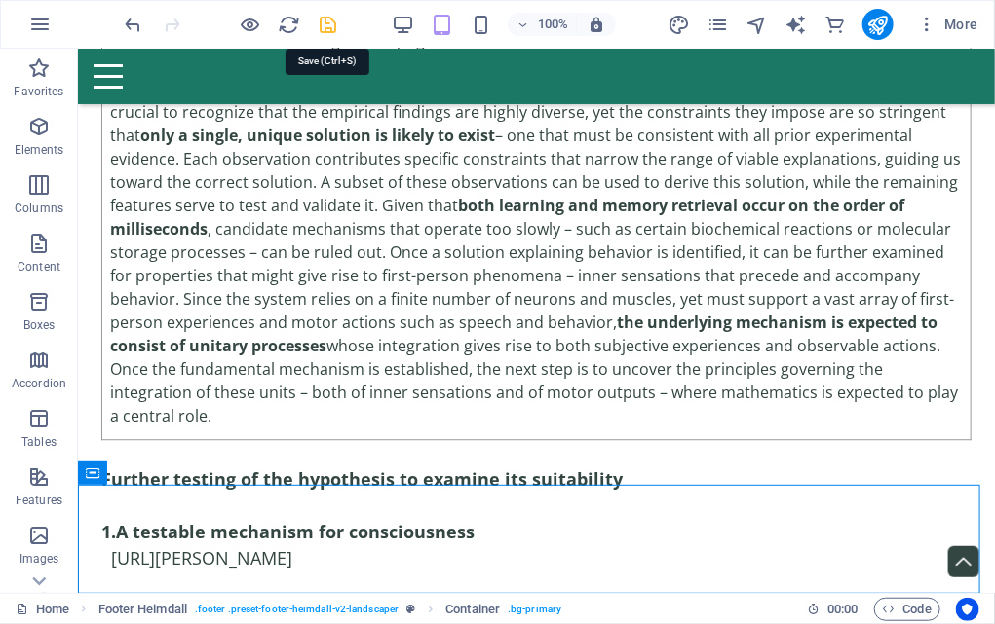
click at [326, 19] on icon "save" at bounding box center [329, 25] width 22 height 22
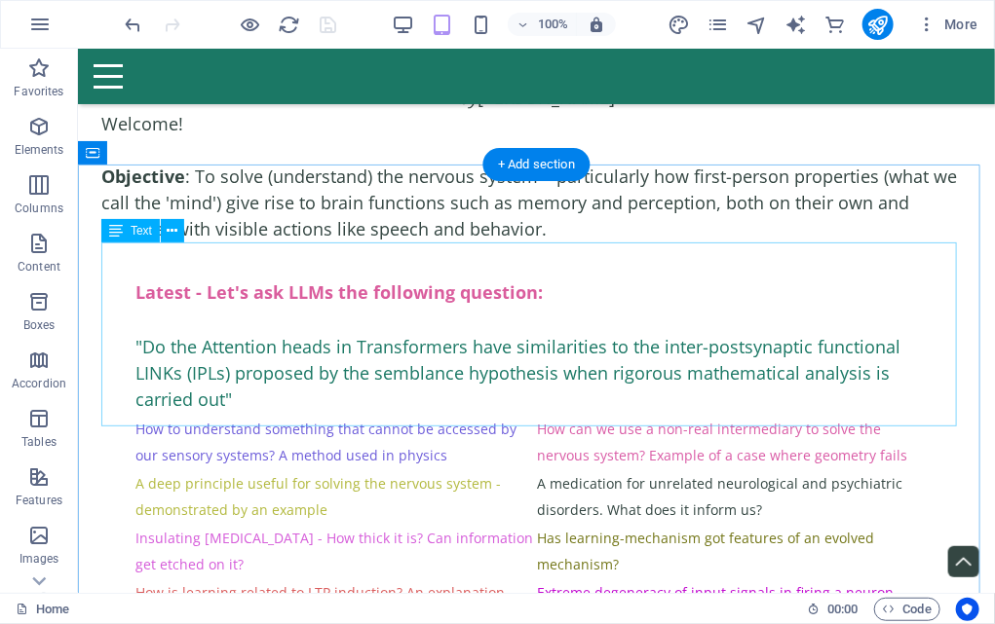
scroll to position [195, 0]
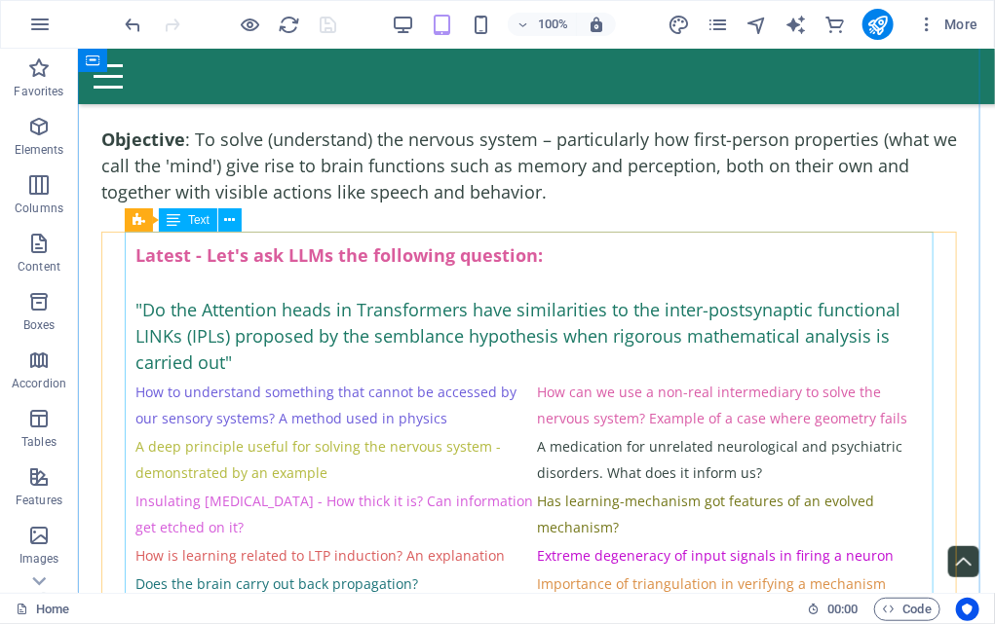
click at [137, 305] on div "Latest - Let's ask LLMs the following question: "Do the Attention heads in Tran…" at bounding box center [535, 474] width 823 height 486
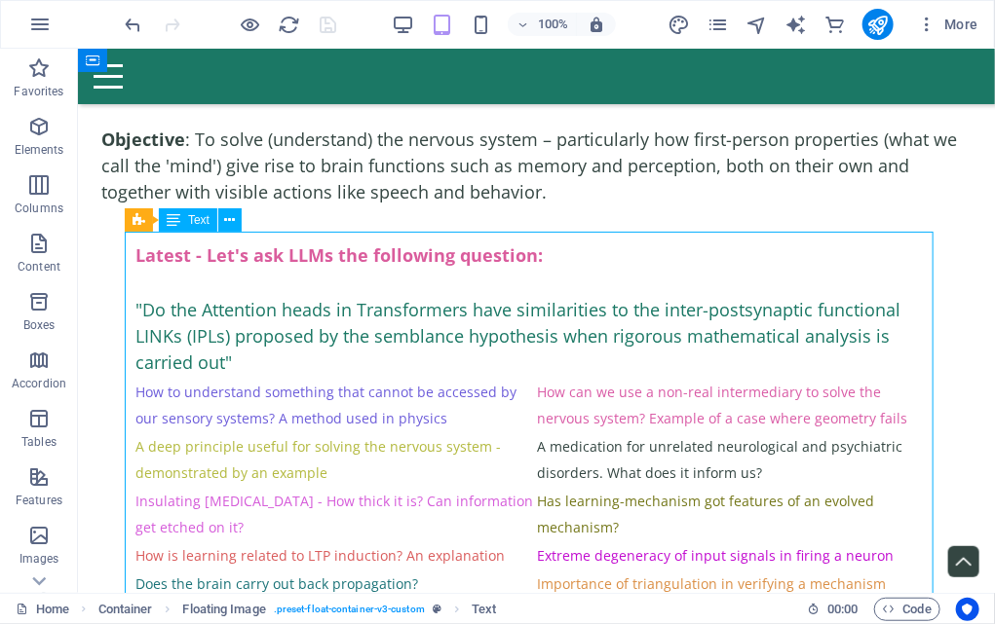
click at [136, 305] on div "Latest - Let's ask LLMs the following question: "Do the Attention heads in Tran…" at bounding box center [535, 474] width 823 height 486
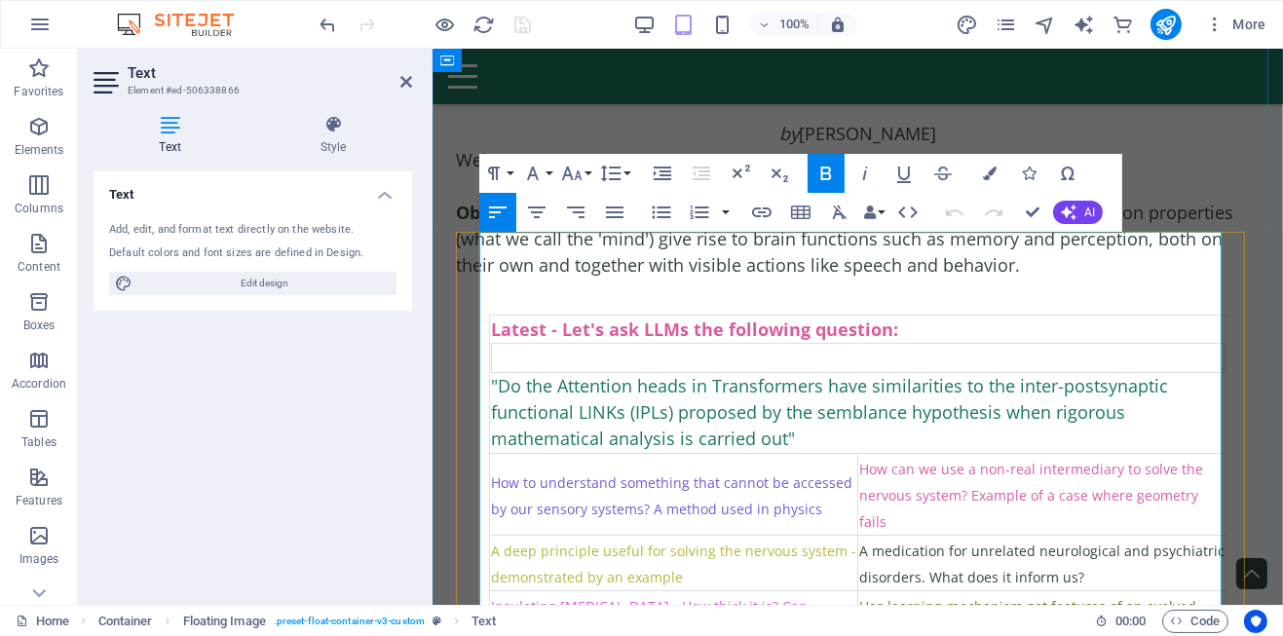
scroll to position [97, 0]
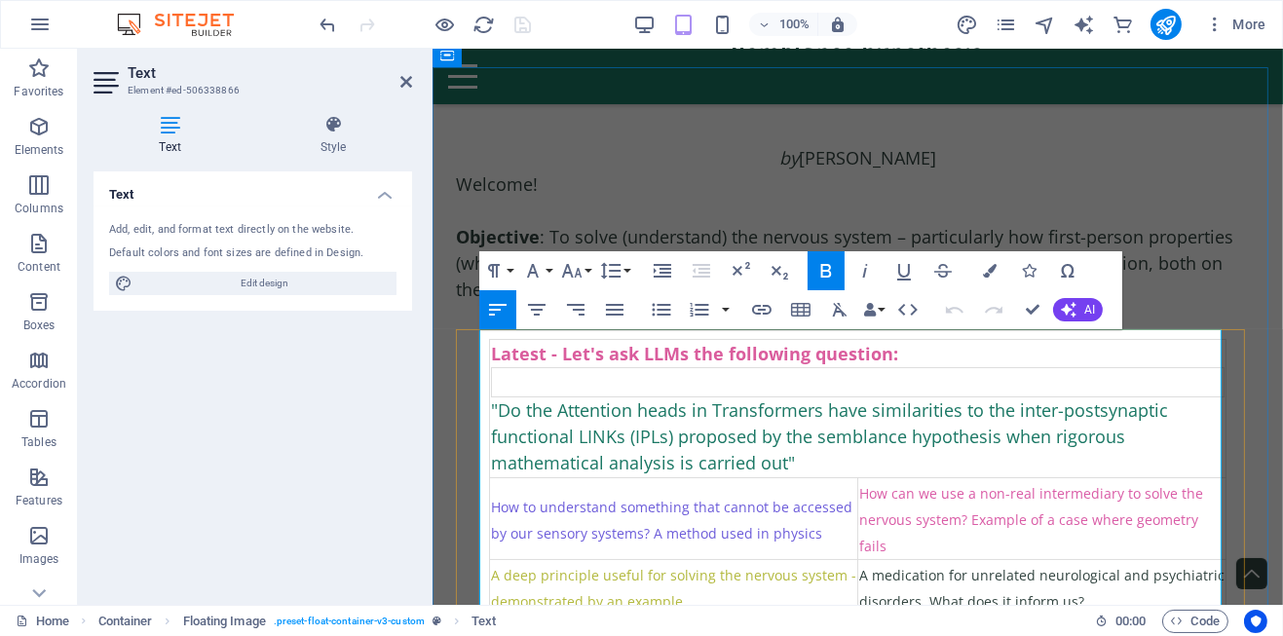
click at [491, 411] on span ""Do the Attention heads in Transformers have similarities to the inter-postsyna…" at bounding box center [828, 436] width 677 height 76
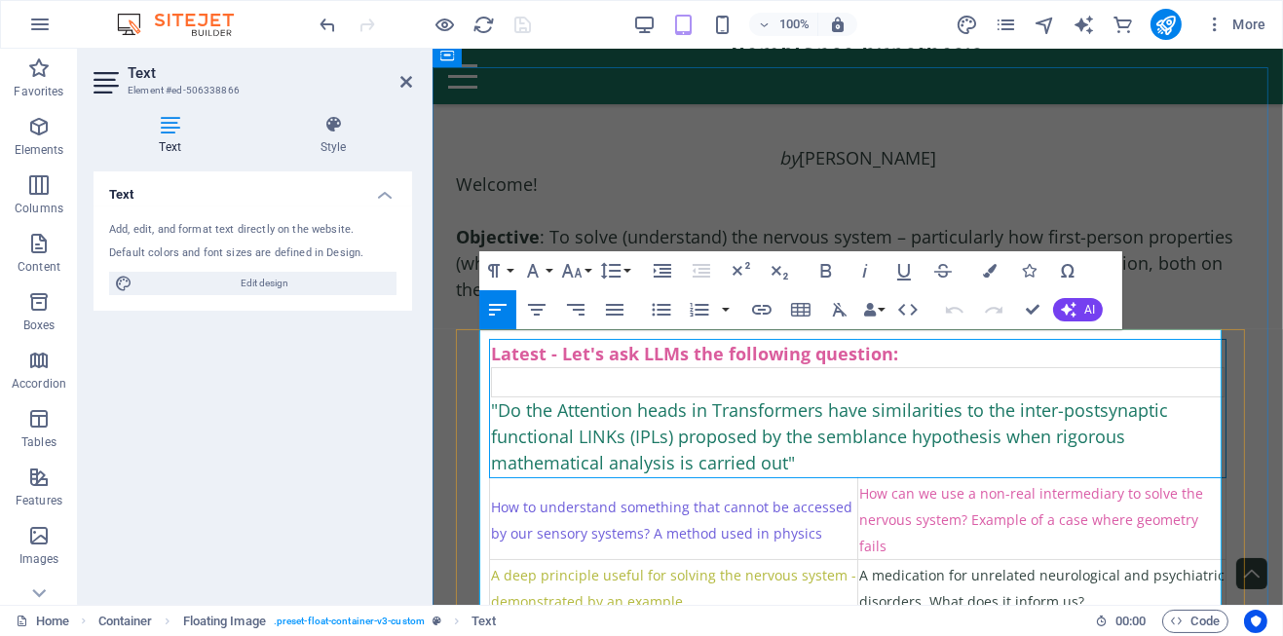
click at [900, 374] on td at bounding box center [857, 382] width 733 height 29
click at [925, 365] on div "Latest - Let's ask LLMs the following question:" at bounding box center [857, 354] width 734 height 26
click at [929, 367] on table at bounding box center [857, 382] width 734 height 30
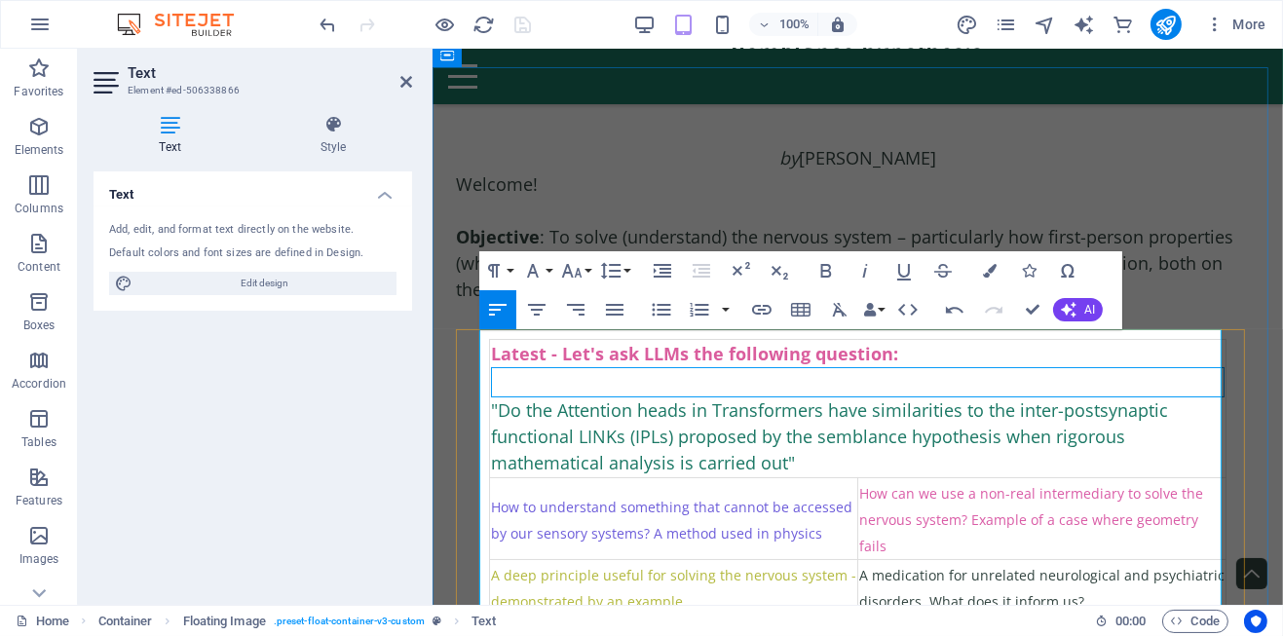
click at [929, 376] on td at bounding box center [857, 382] width 733 height 29
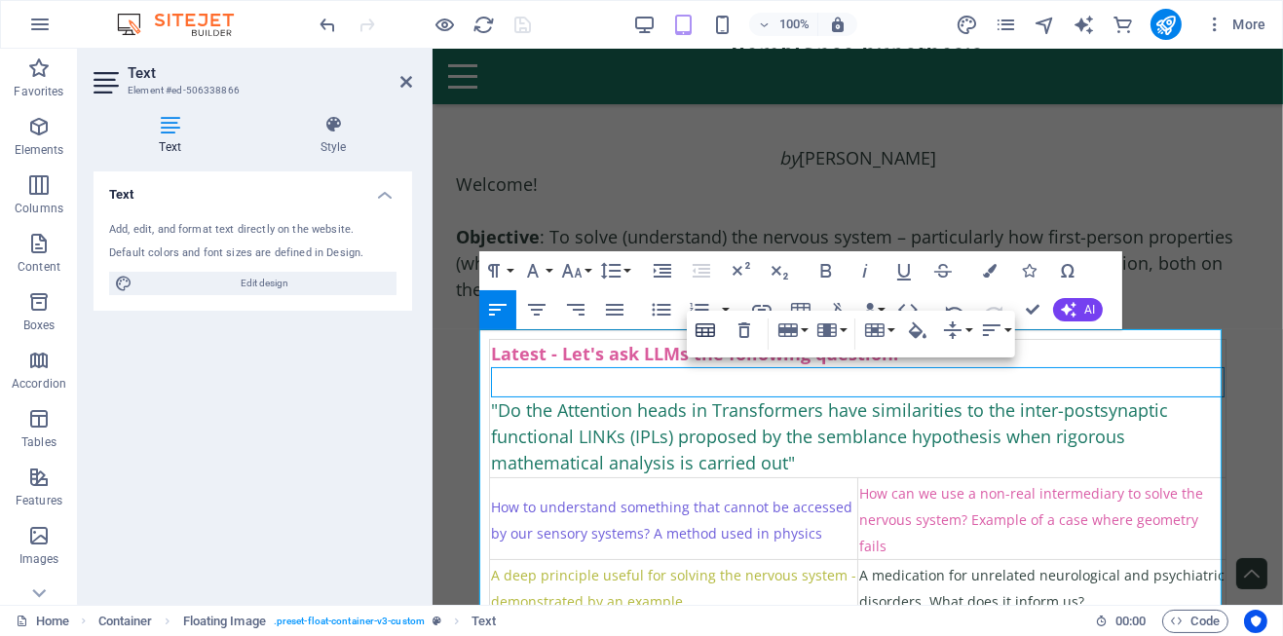
click at [706, 331] on icon "button" at bounding box center [705, 330] width 23 height 23
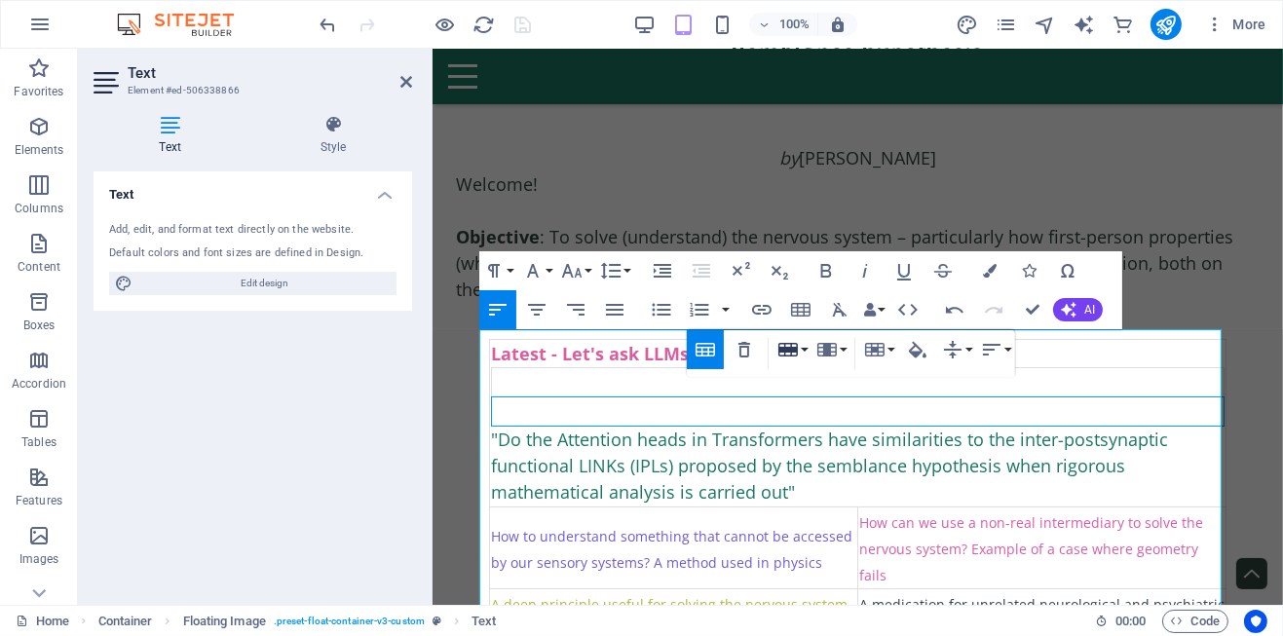
click at [807, 349] on button "Row" at bounding box center [791, 349] width 37 height 39
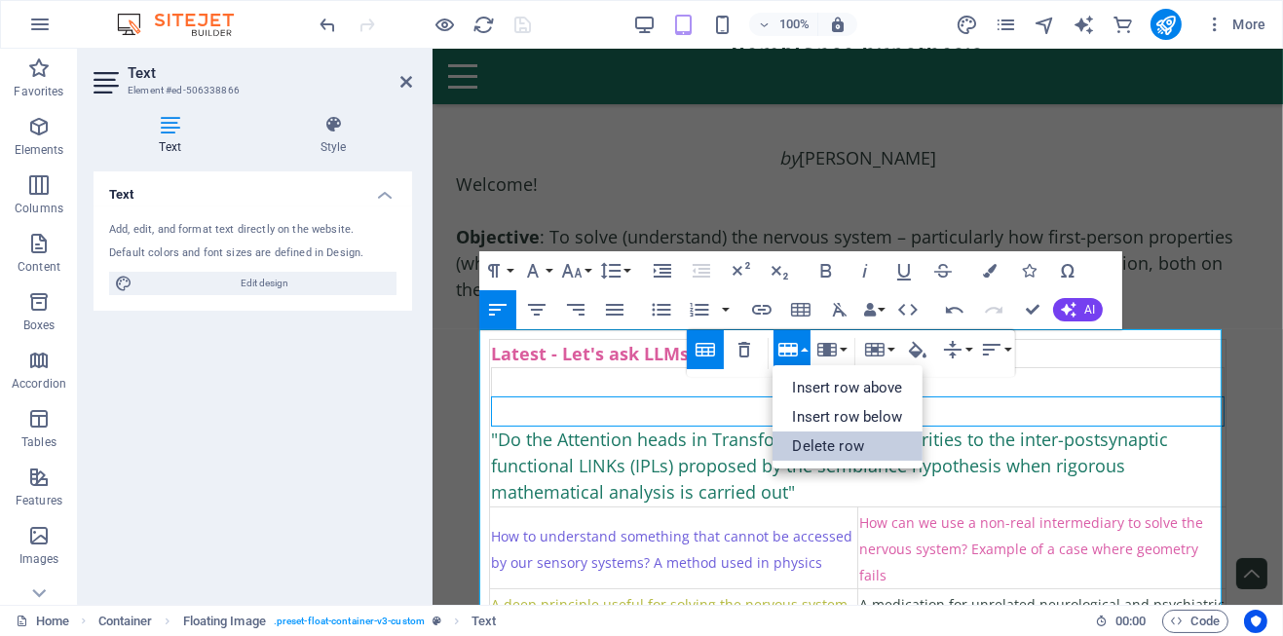
click at [839, 438] on link "Delete row" at bounding box center [846, 446] width 149 height 29
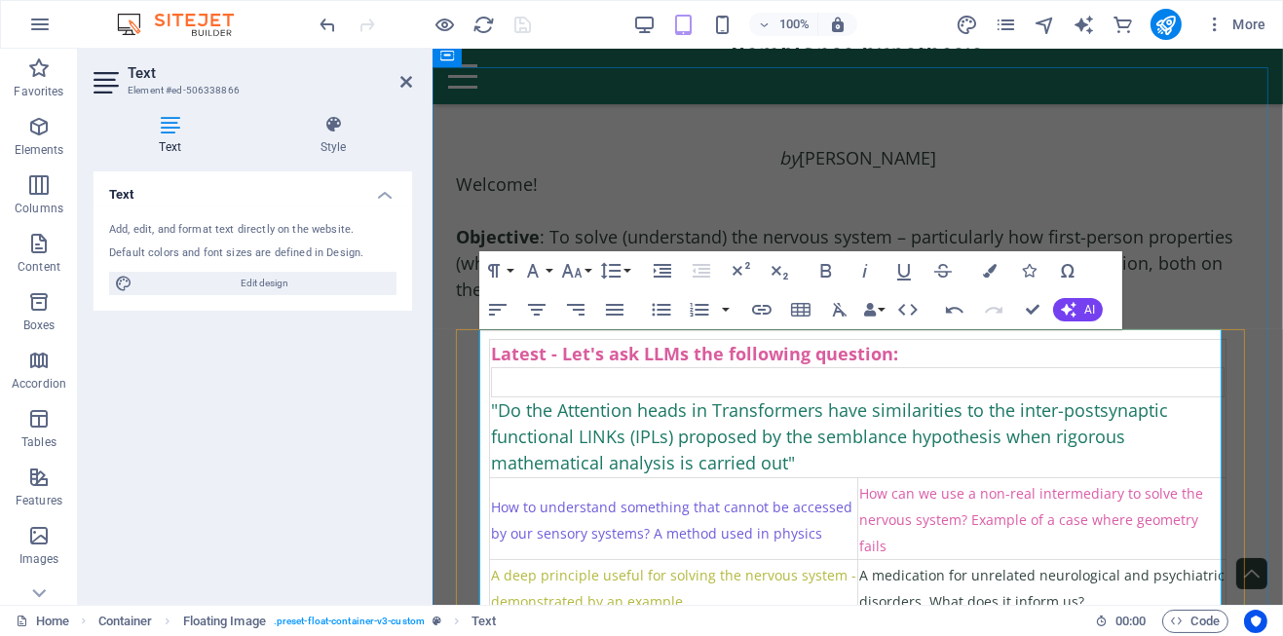
click at [839, 388] on th at bounding box center [857, 382] width 733 height 29
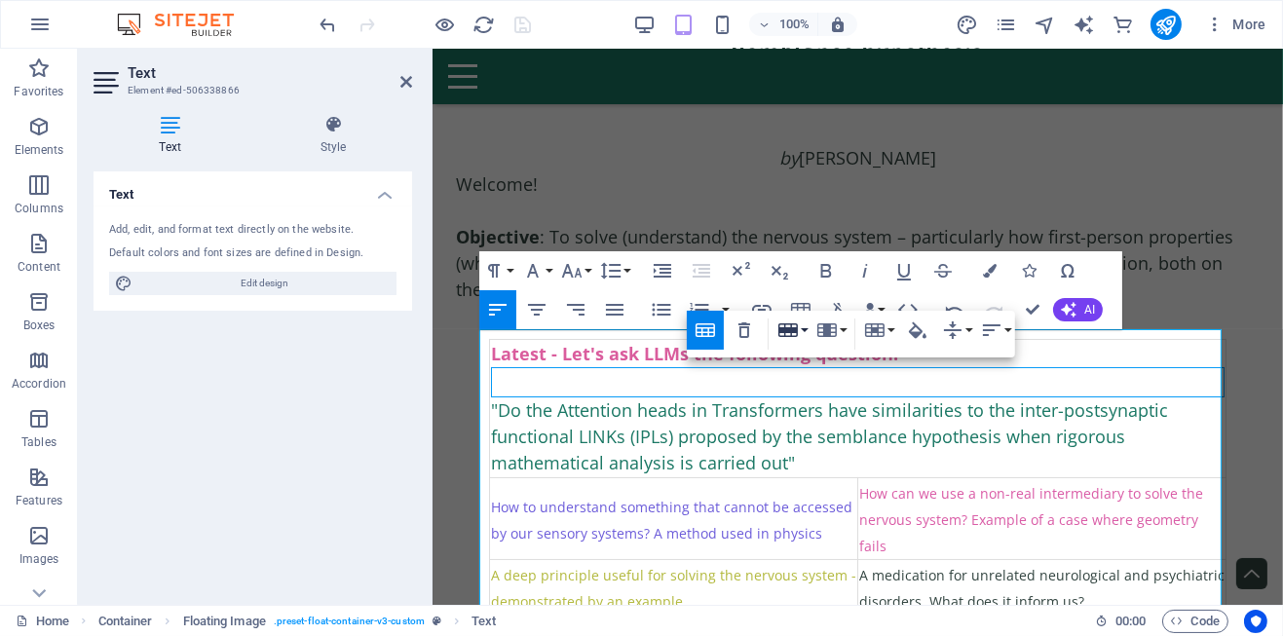
click at [803, 329] on button "Row" at bounding box center [791, 330] width 37 height 39
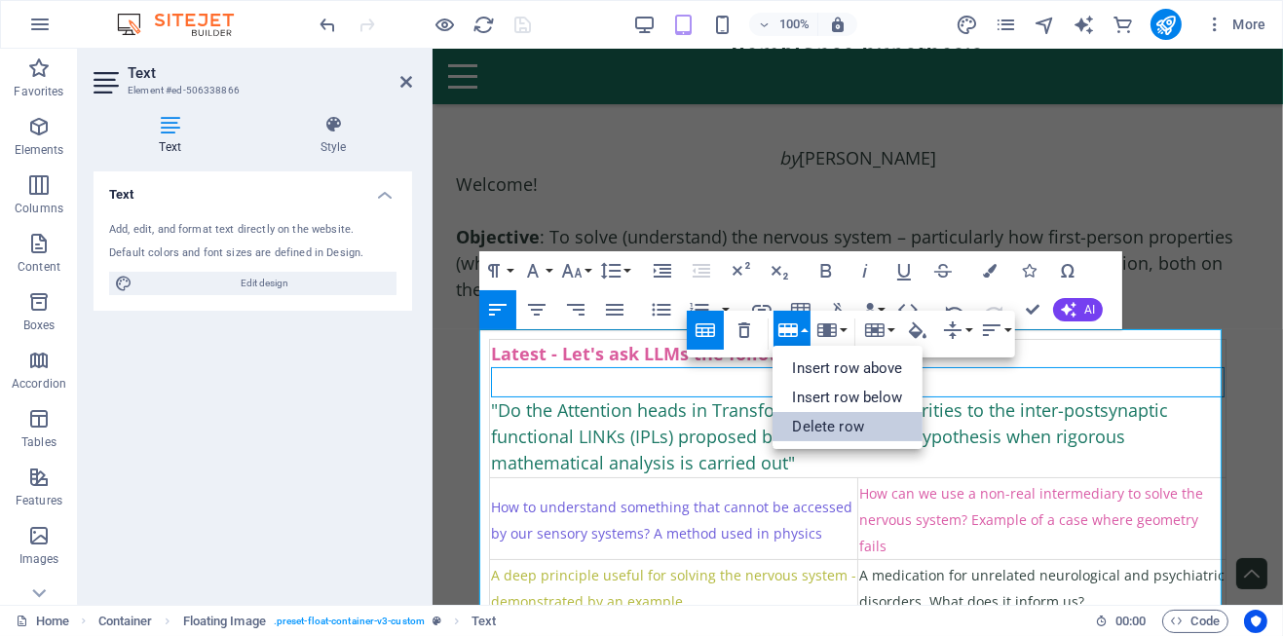
drag, startPoint x: 824, startPoint y: 427, endPoint x: 392, endPoint y: 376, distance: 435.5
click at [824, 427] on link "Delete row" at bounding box center [846, 426] width 149 height 29
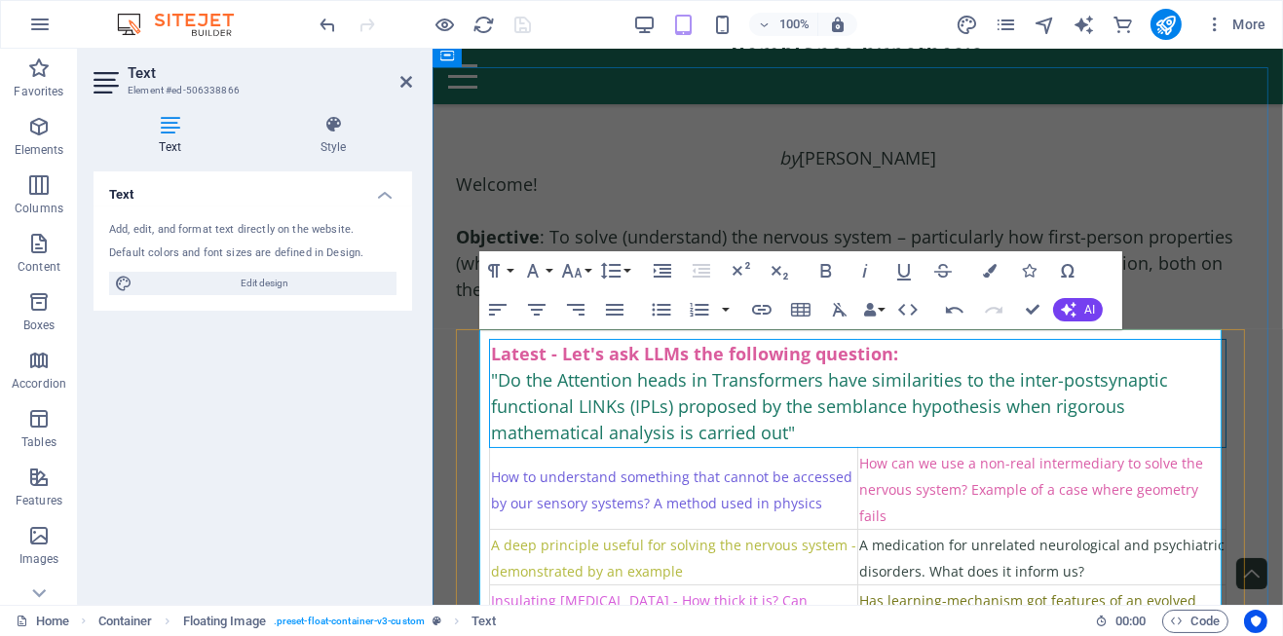
click at [491, 378] on span ""Do the Attention heads in Transformers have similarities to the inter-postsyna…" at bounding box center [828, 406] width 677 height 76
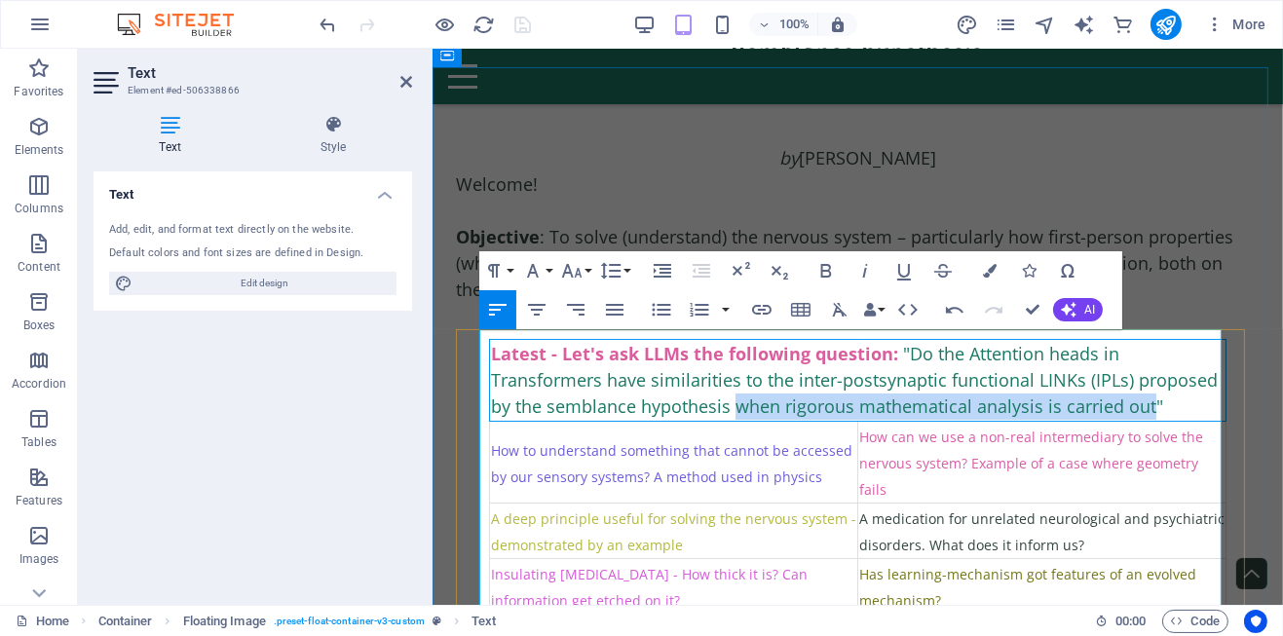
drag, startPoint x: 800, startPoint y: 417, endPoint x: 516, endPoint y: 430, distance: 283.7
click at [516, 418] on span ""Do the Attention heads in Transformers have similarities to the inter-postsyna…" at bounding box center [853, 380] width 727 height 76
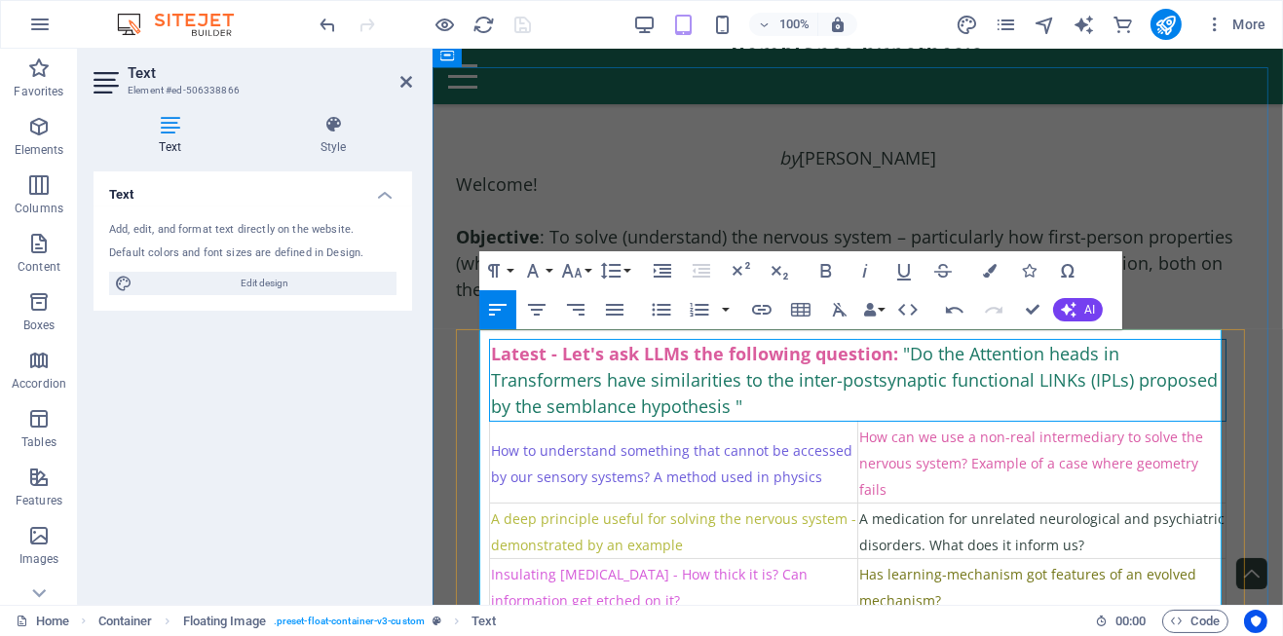
click at [906, 353] on span ""Do the Attention heads in Transformers have similarities to the inter-postsyna…" at bounding box center [853, 380] width 727 height 76
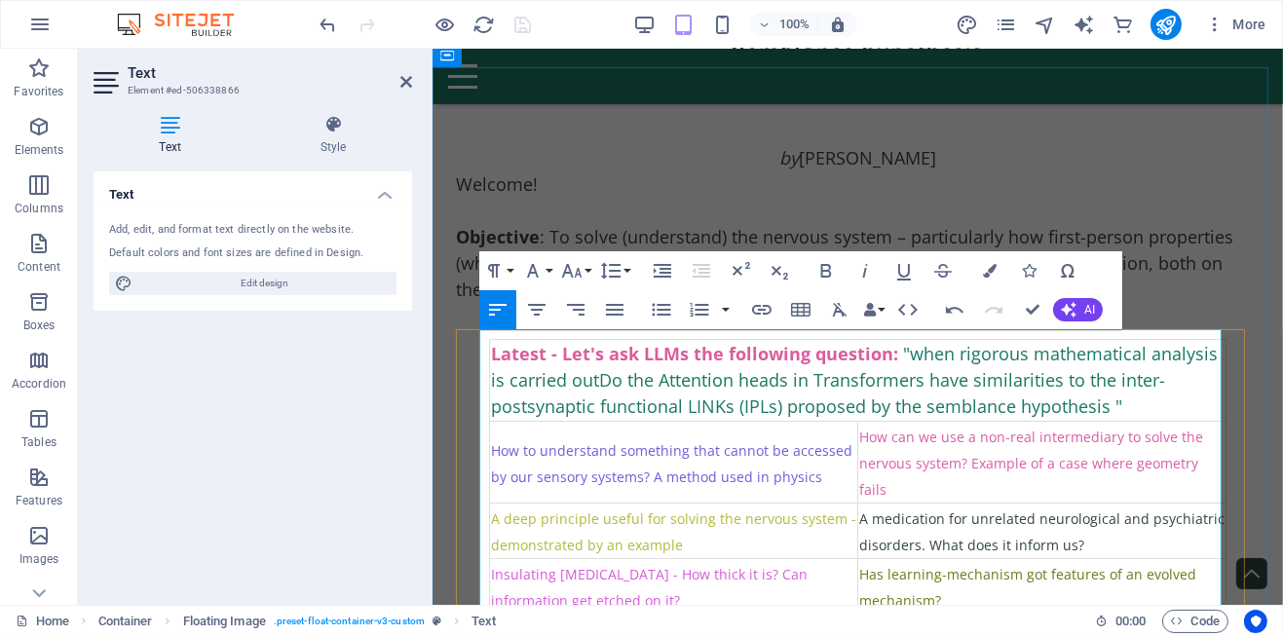
scroll to position [523, 5]
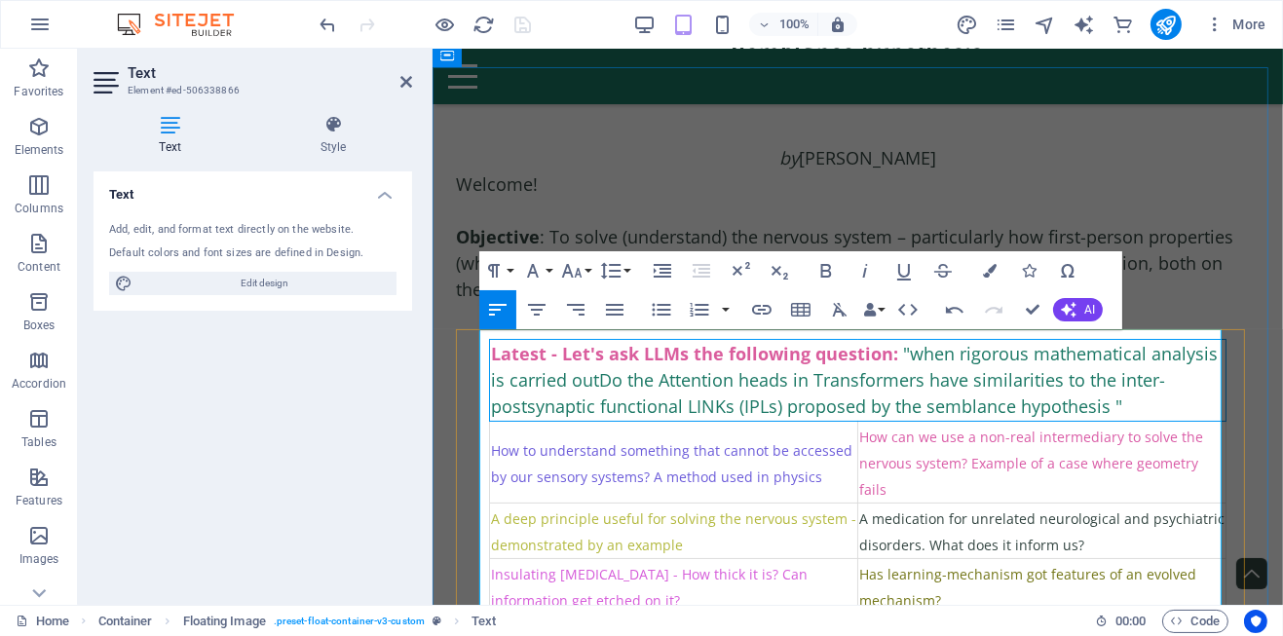
click at [915, 355] on span ""when rigorous mathematical analysis is carried outDo the Attention heads in Tr…" at bounding box center [853, 380] width 727 height 76
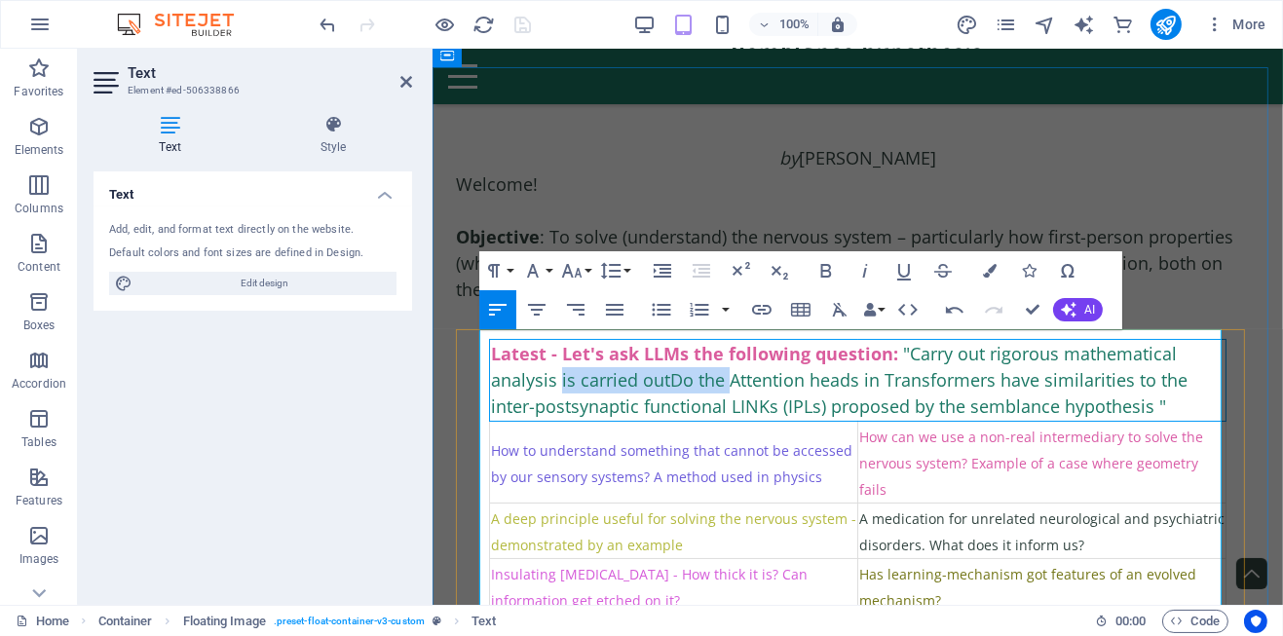
drag, startPoint x: 558, startPoint y: 381, endPoint x: 729, endPoint y: 380, distance: 170.5
click at [729, 380] on span ""Carry out rigorous mathematical analysis is carried outDo the Attention heads …" at bounding box center [838, 380] width 696 height 76
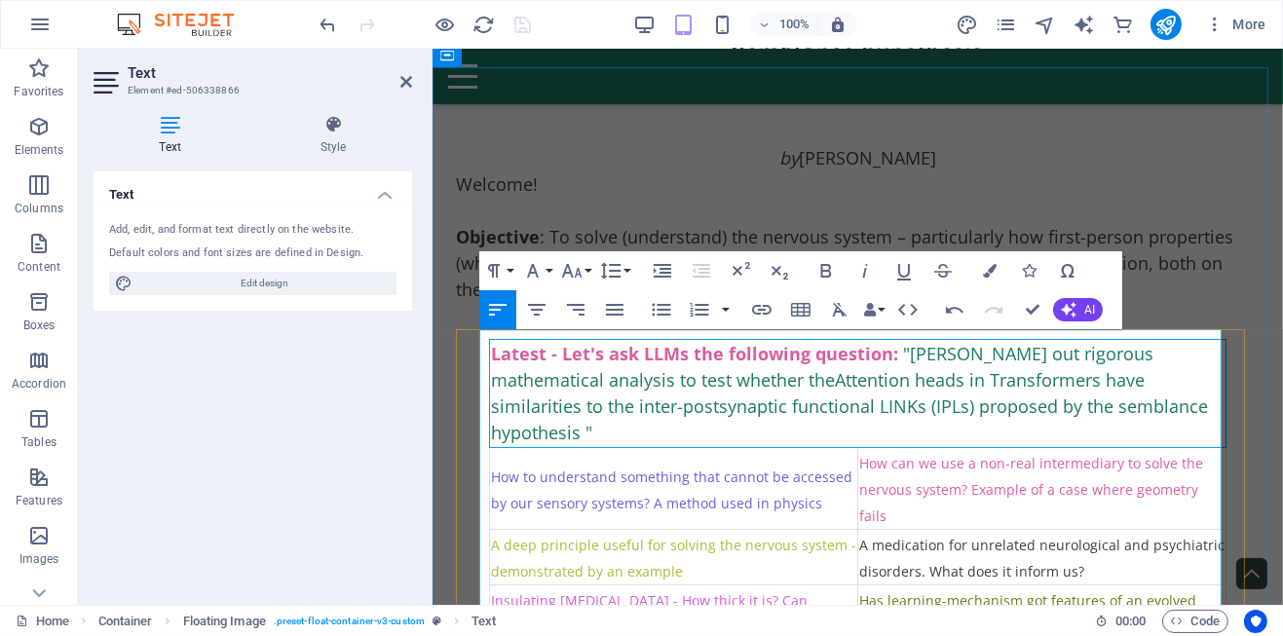
click at [1153, 407] on span ""[PERSON_NAME] out rigorous mathematical analysis to test whether the Attention…" at bounding box center [848, 393] width 717 height 102
click at [1159, 412] on div "Latest - Let's ask LLMs the following question: "[PERSON_NAME] out rigorous mat…" at bounding box center [857, 393] width 734 height 105
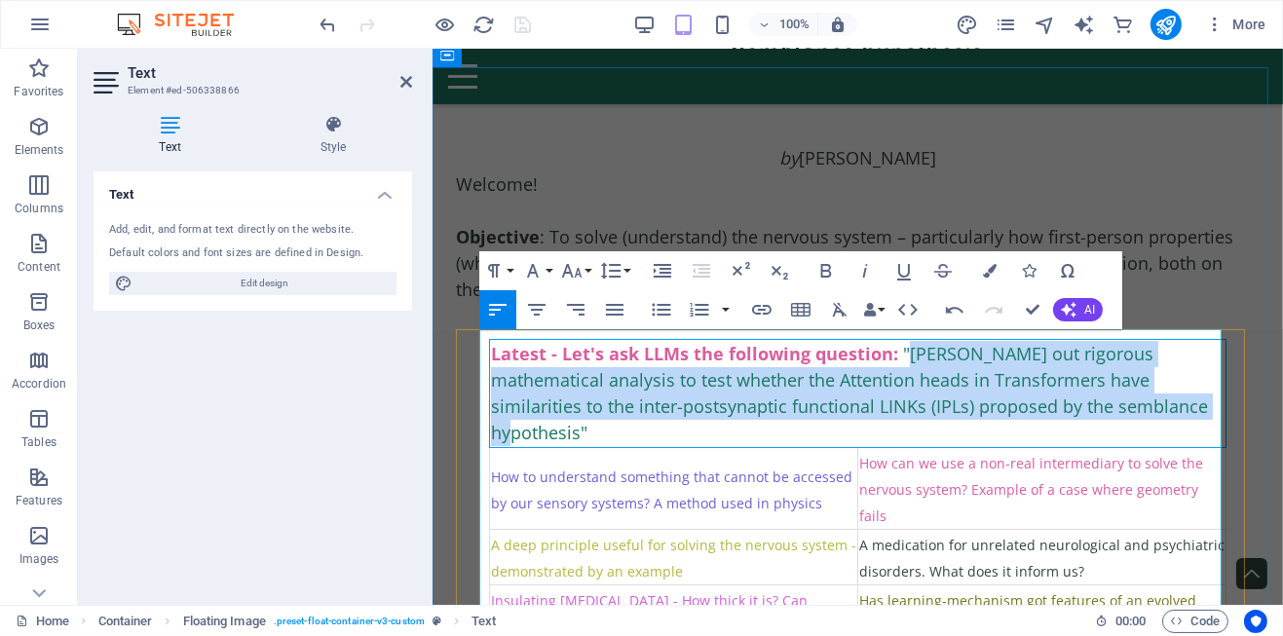
drag, startPoint x: 904, startPoint y: 353, endPoint x: 1135, endPoint y: 408, distance: 237.4
click at [1147, 406] on span ""[PERSON_NAME] out rigorous mathematical analysis to test whether the Attention…" at bounding box center [848, 393] width 717 height 102
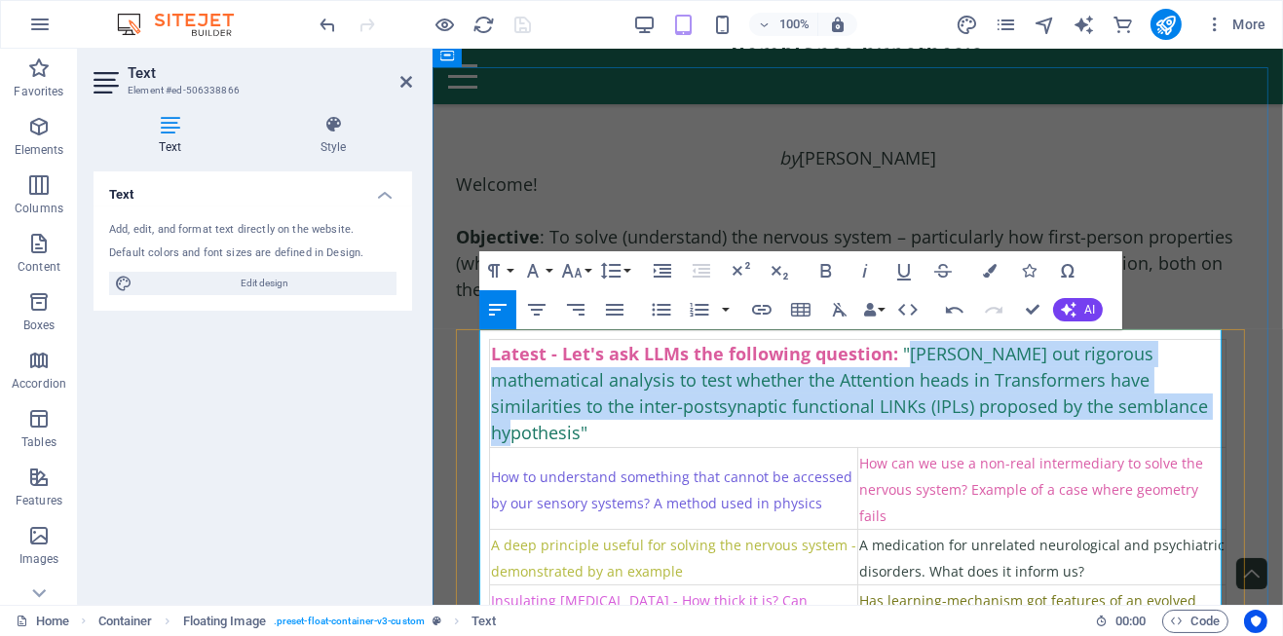
copy span "[PERSON_NAME] out rigorous mathematical analysis to test whether the Attention …"
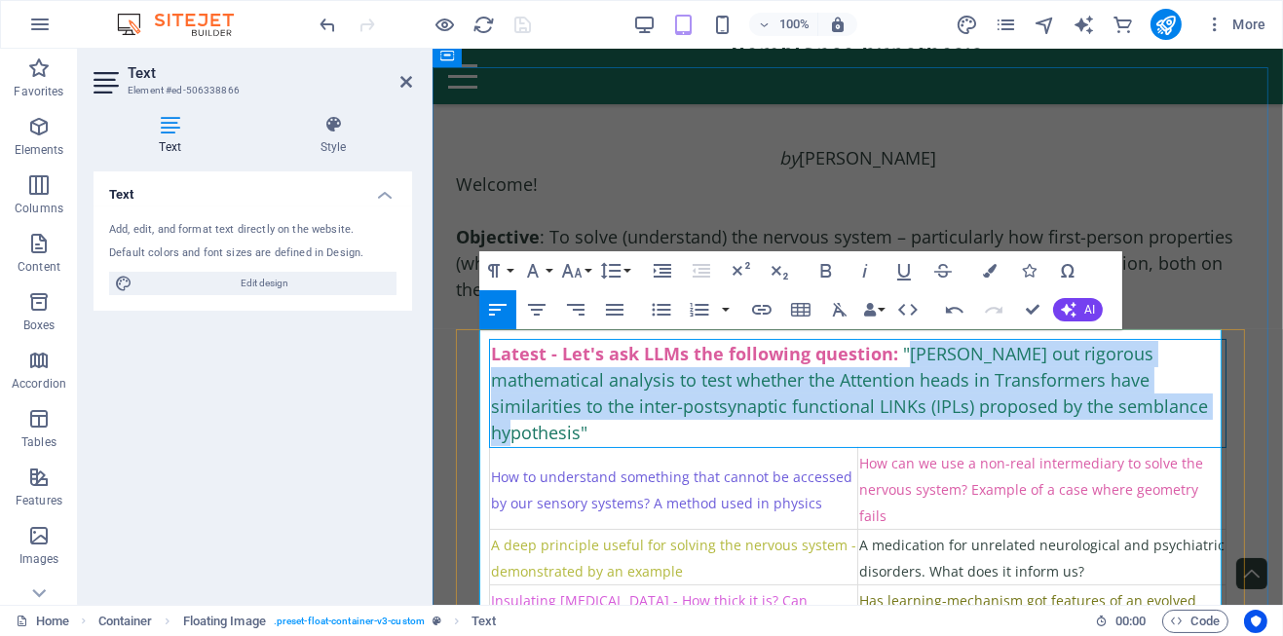
drag, startPoint x: 904, startPoint y: 352, endPoint x: 1147, endPoint y: 405, distance: 248.4
click at [1147, 405] on span ""[PERSON_NAME] out rigorous mathematical analysis to test whether the Attention…" at bounding box center [848, 393] width 717 height 102
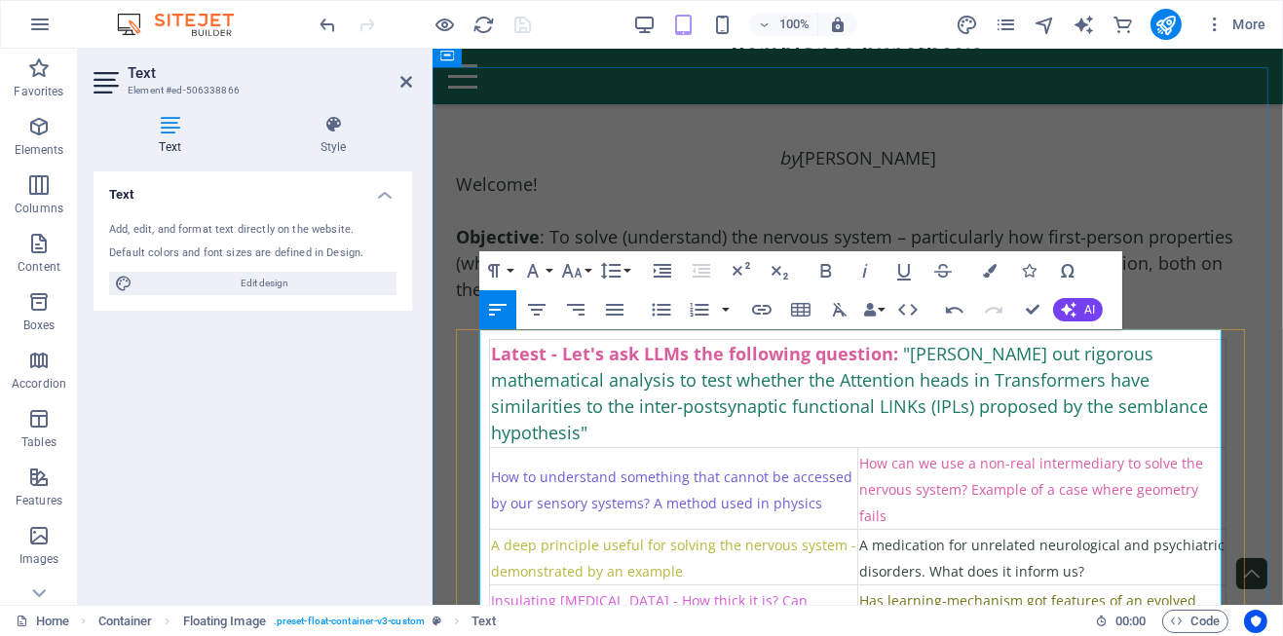
scroll to position [3714, 3]
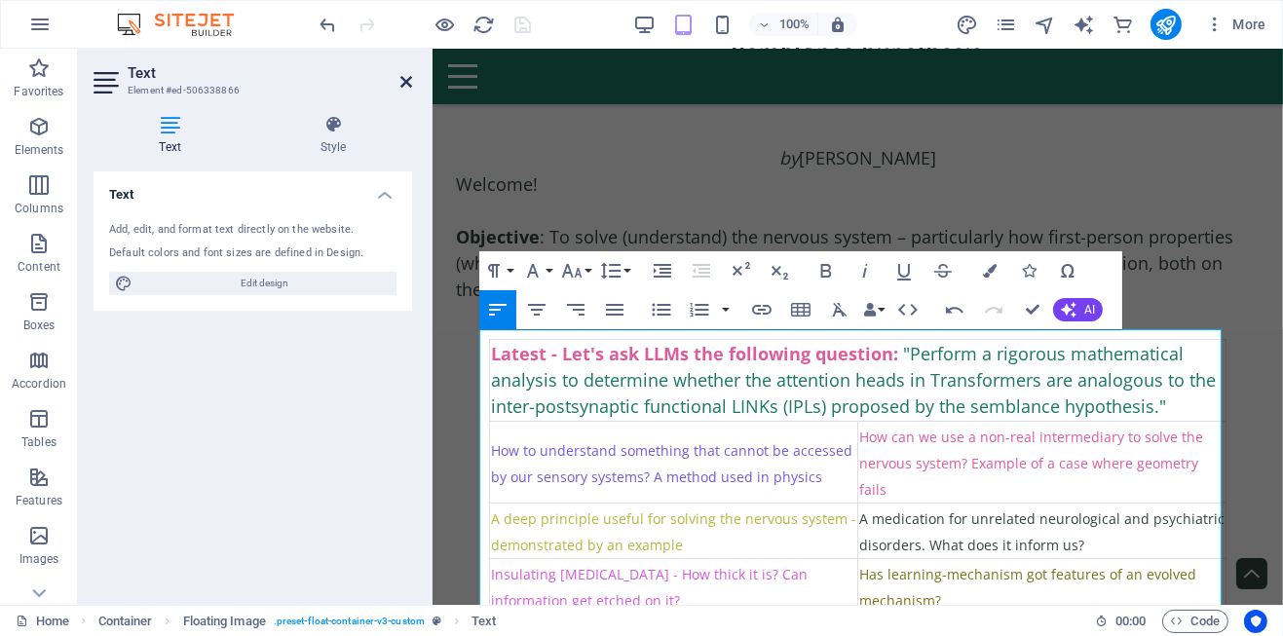
click at [402, 78] on icon at bounding box center [406, 82] width 12 height 16
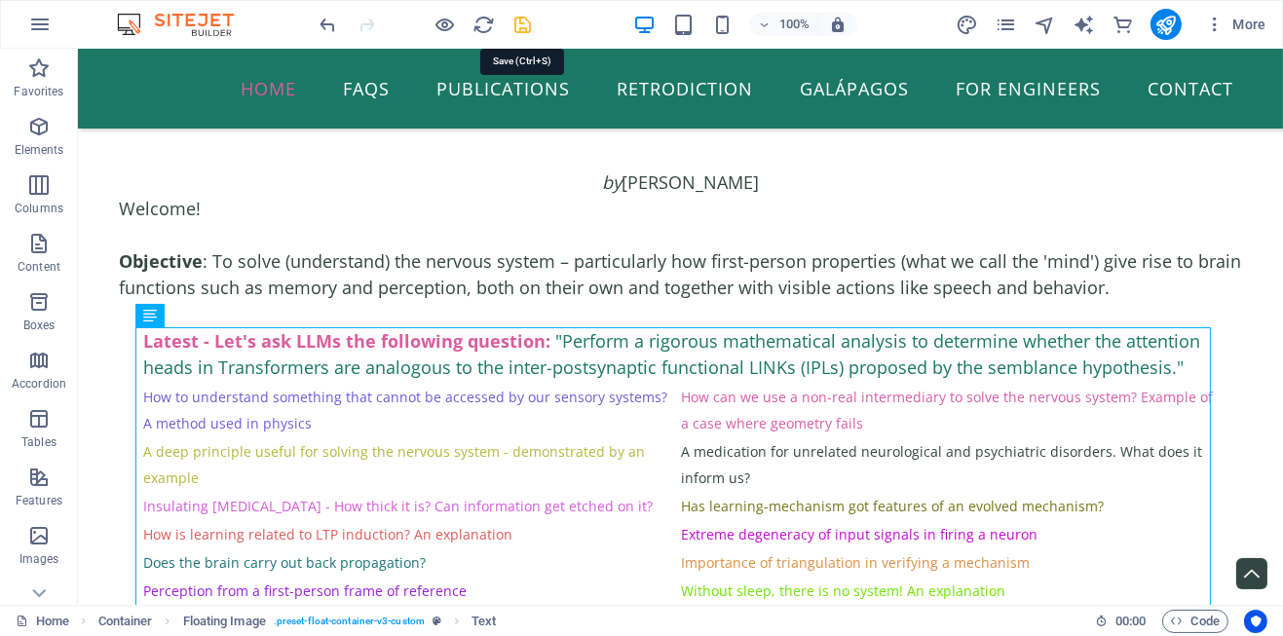
click at [527, 22] on icon "save" at bounding box center [523, 25] width 22 height 22
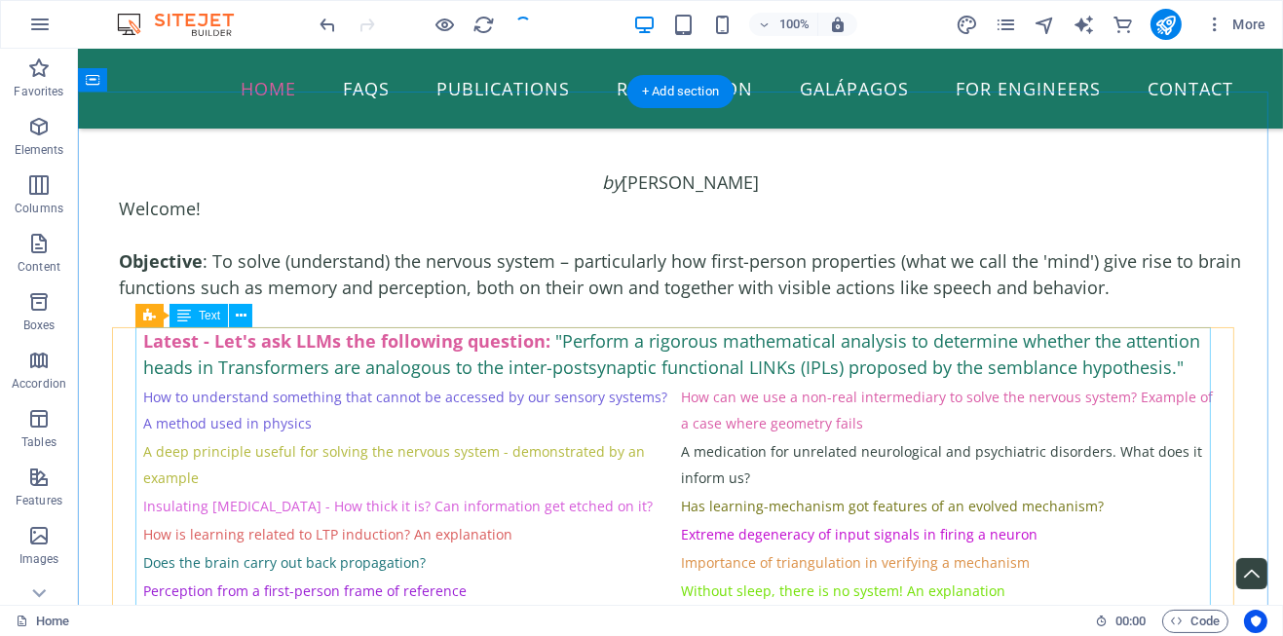
click at [1170, 365] on div "Latest - Let's ask LLMs the following question: "Perform a rigorous mathematica…" at bounding box center [679, 506] width 1075 height 359
click at [1157, 376] on div "Latest - Let's ask LLMs the following question: "Perform a rigorous mathematica…" at bounding box center [679, 506] width 1075 height 359
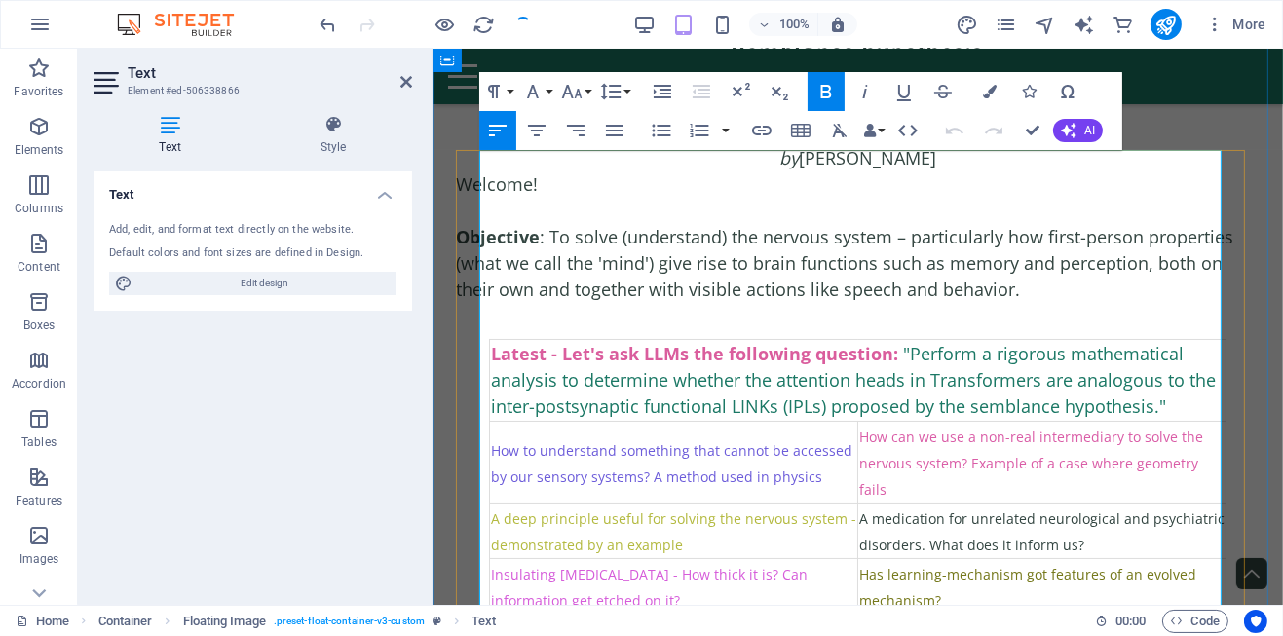
scroll to position [277, 0]
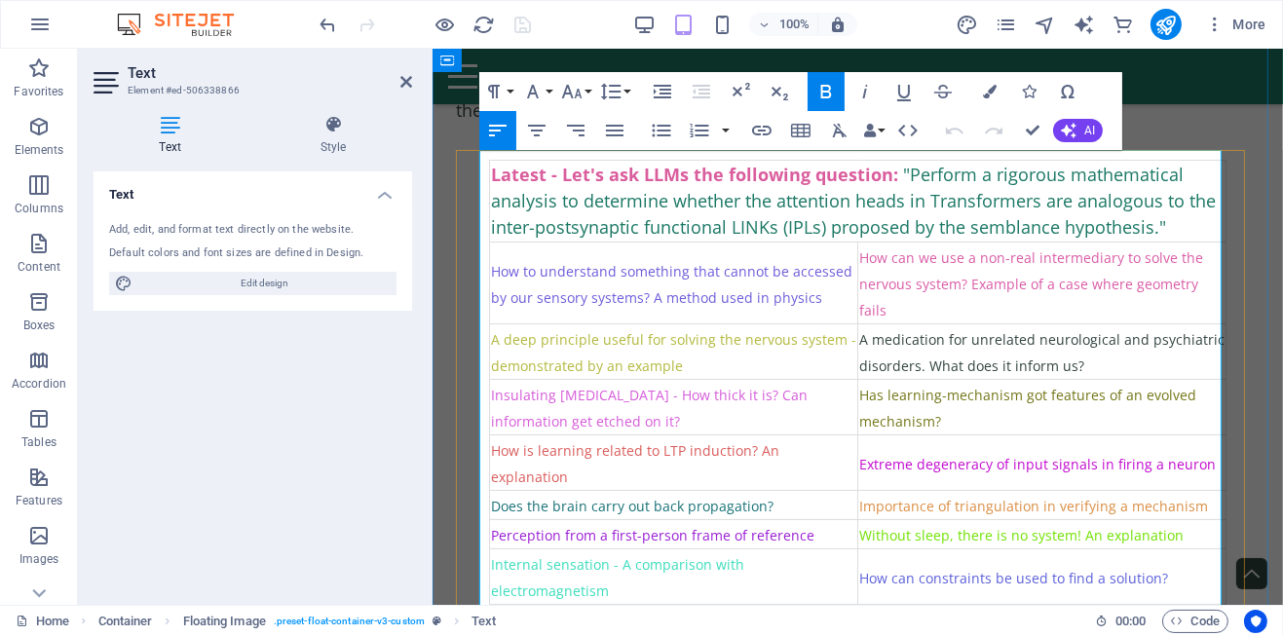
click at [1195, 226] on div "Latest - Let's ask LLMs the following question: "Perform a rigorous mathematica…" at bounding box center [857, 201] width 734 height 79
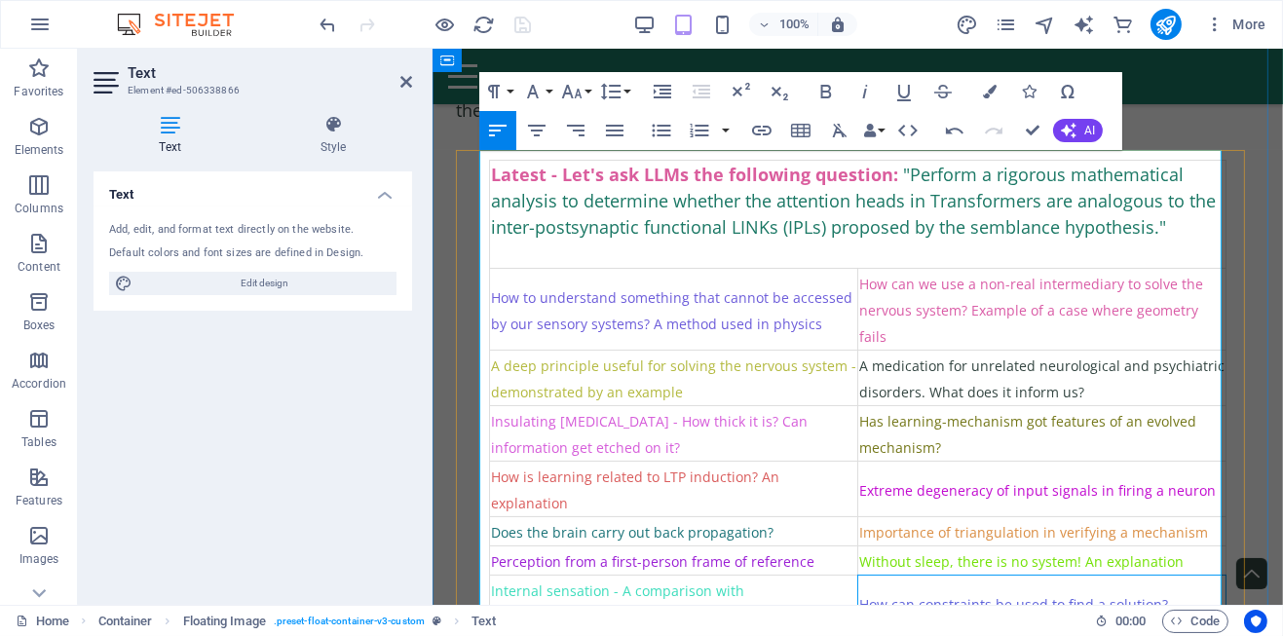
click at [931, 576] on td "How can constraints be used to find a solution?" at bounding box center [1041, 604] width 368 height 56
click at [403, 76] on icon at bounding box center [406, 82] width 12 height 16
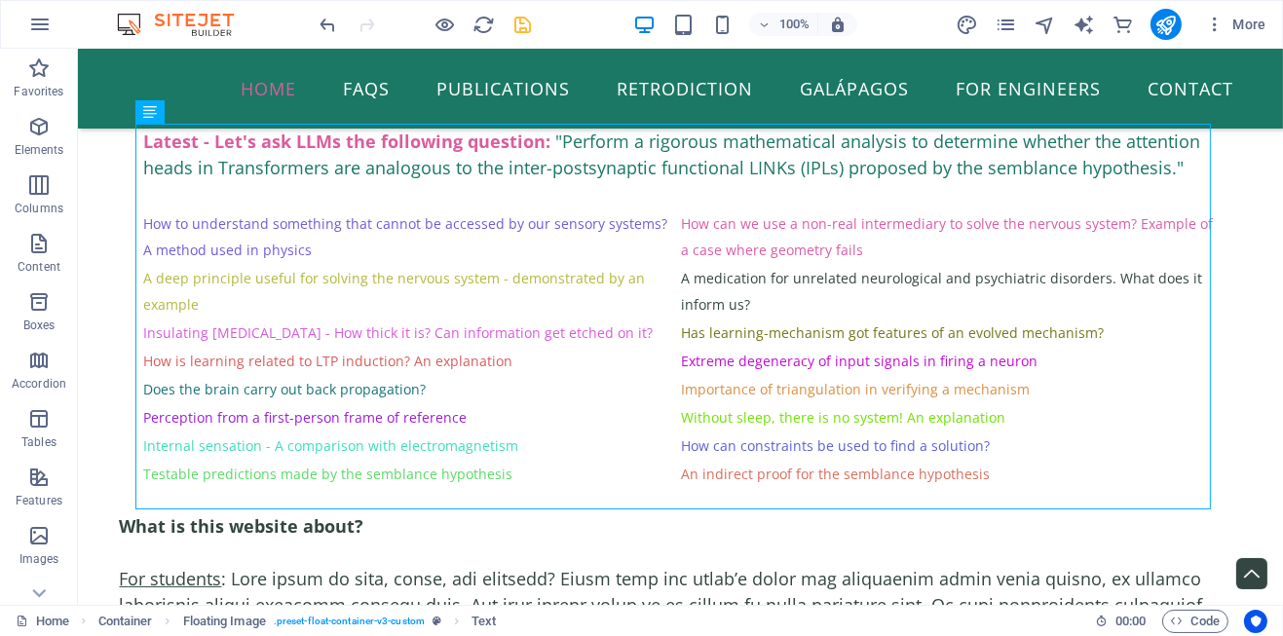
scroll to position [300, 0]
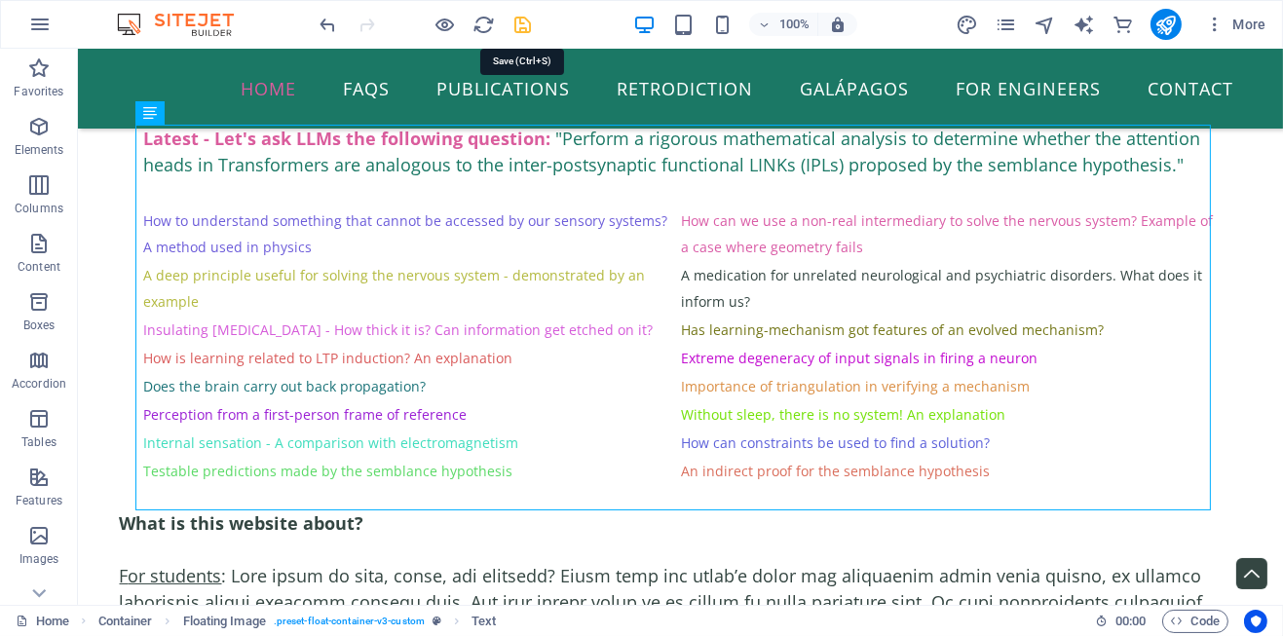
click at [526, 15] on icon "save" at bounding box center [523, 25] width 22 height 22
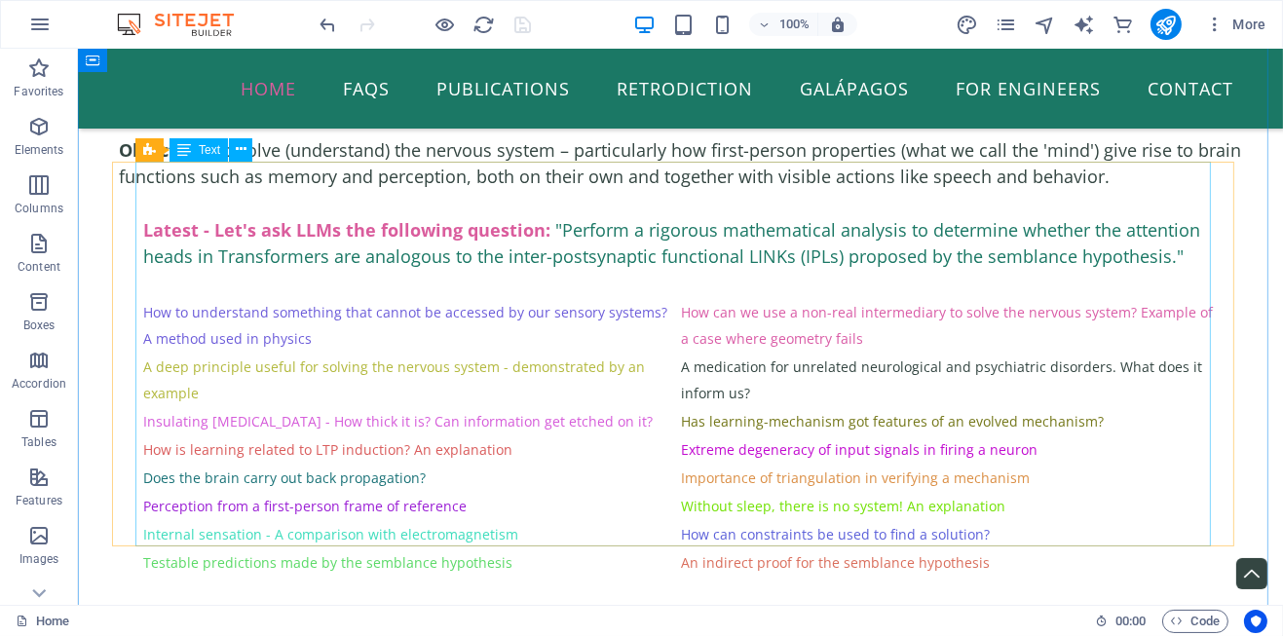
scroll to position [8, 0]
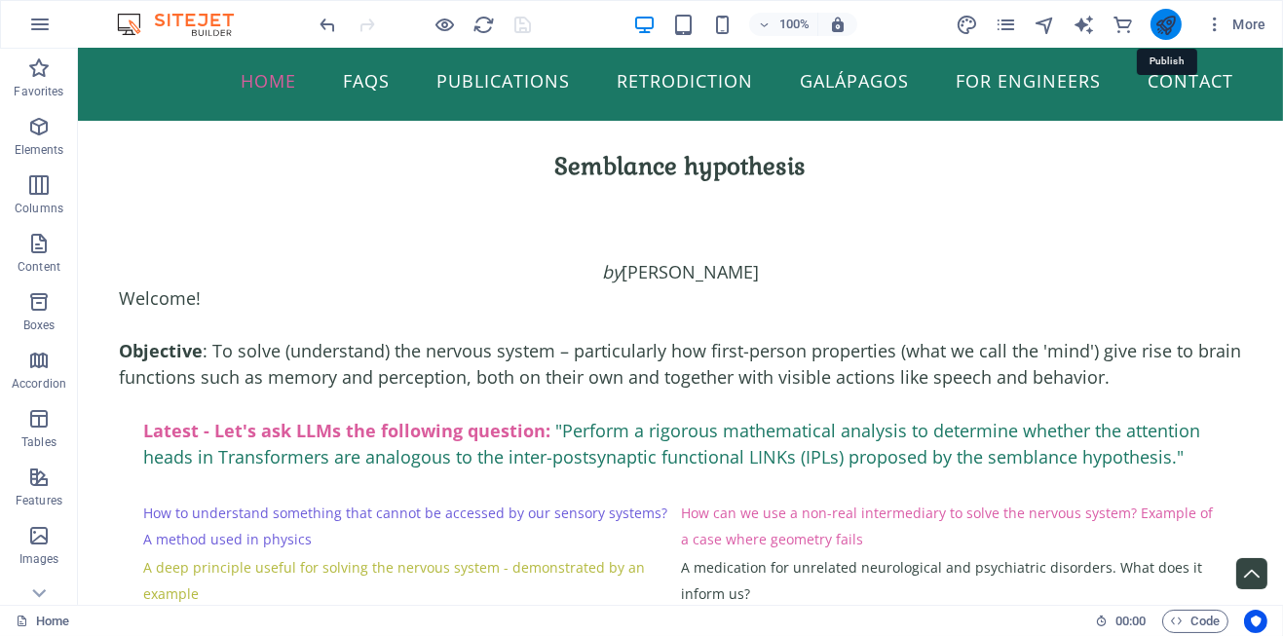
click at [1160, 24] on icon "publish" at bounding box center [1165, 25] width 22 height 22
